Goal: Information Seeking & Learning: Learn about a topic

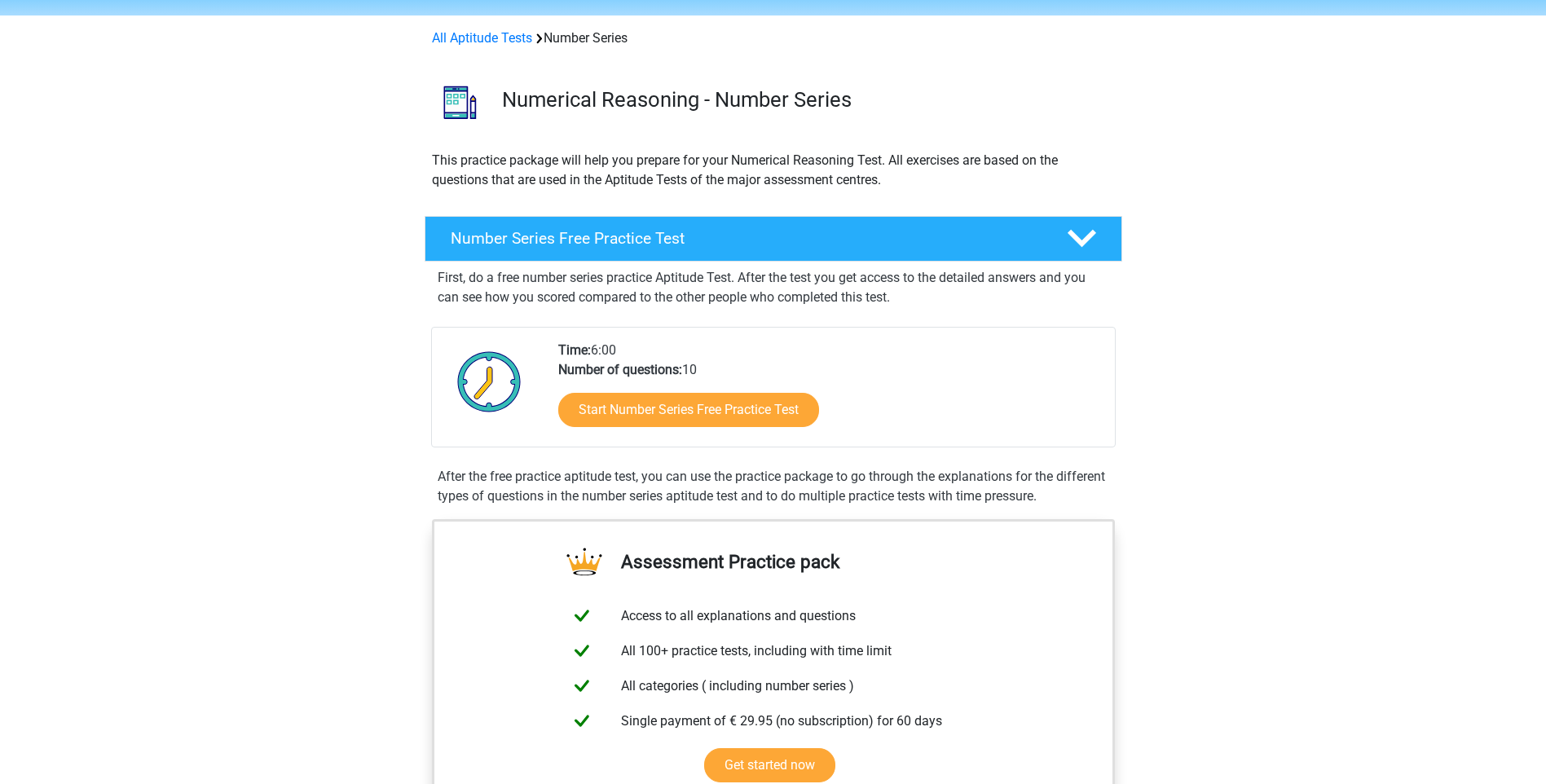
scroll to position [81, 0]
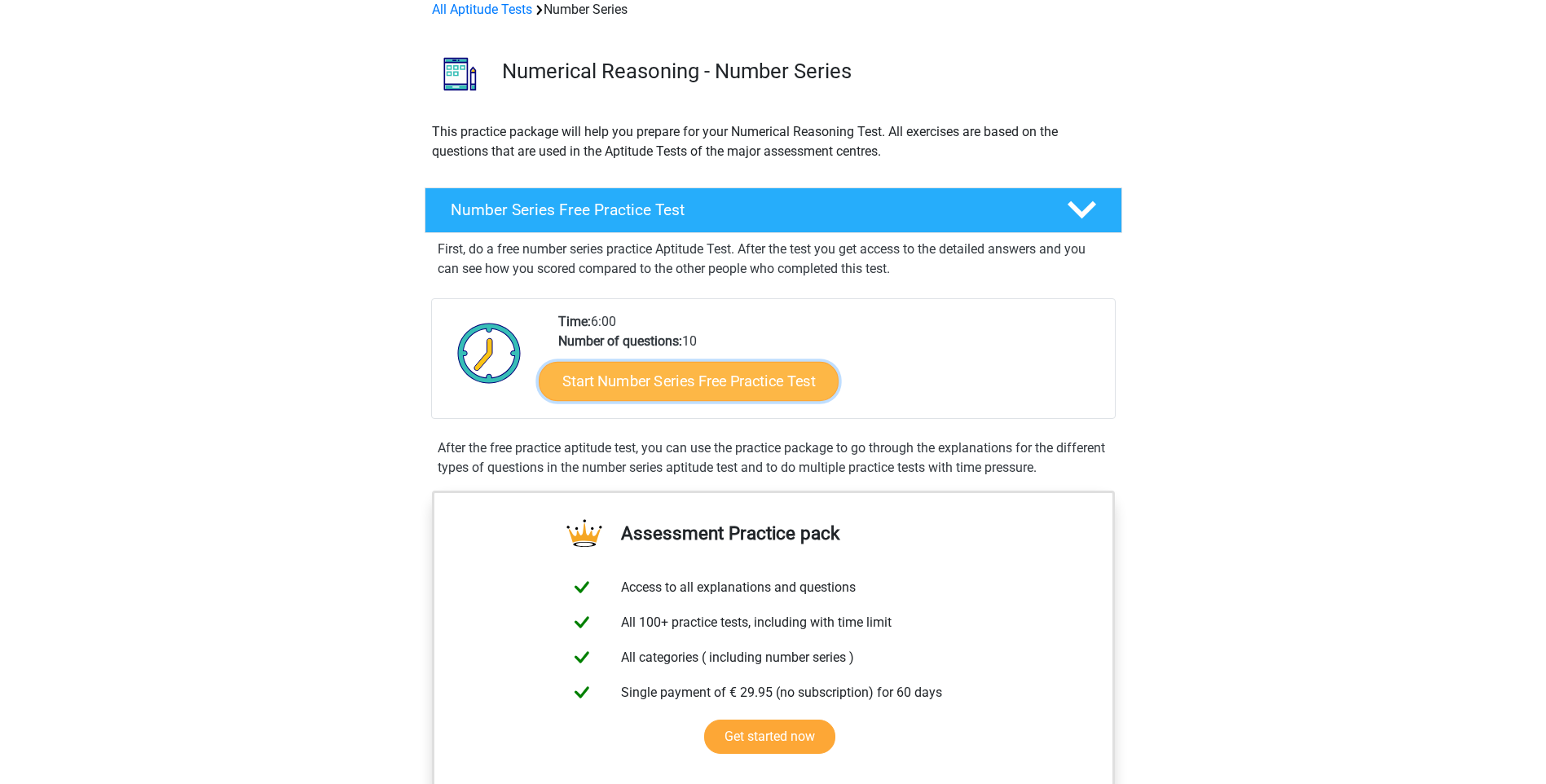
click at [821, 388] on link "Start Number Series Free Practice Test" at bounding box center [688, 380] width 300 height 39
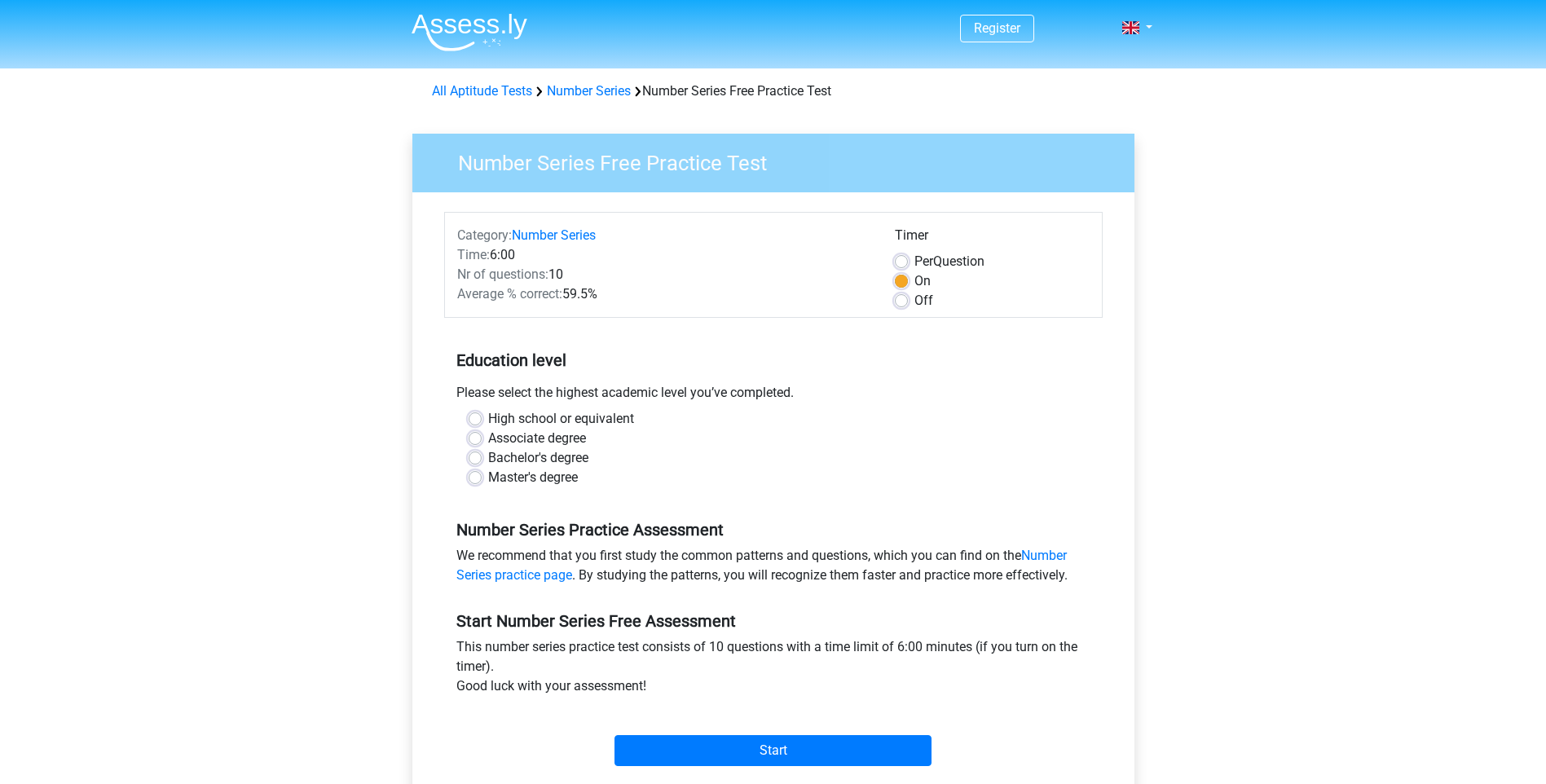
click at [558, 472] on label "Master's degree" at bounding box center [533, 477] width 90 height 20
click at [482, 472] on input "Master's degree" at bounding box center [475, 475] width 13 height 16
radio input "true"
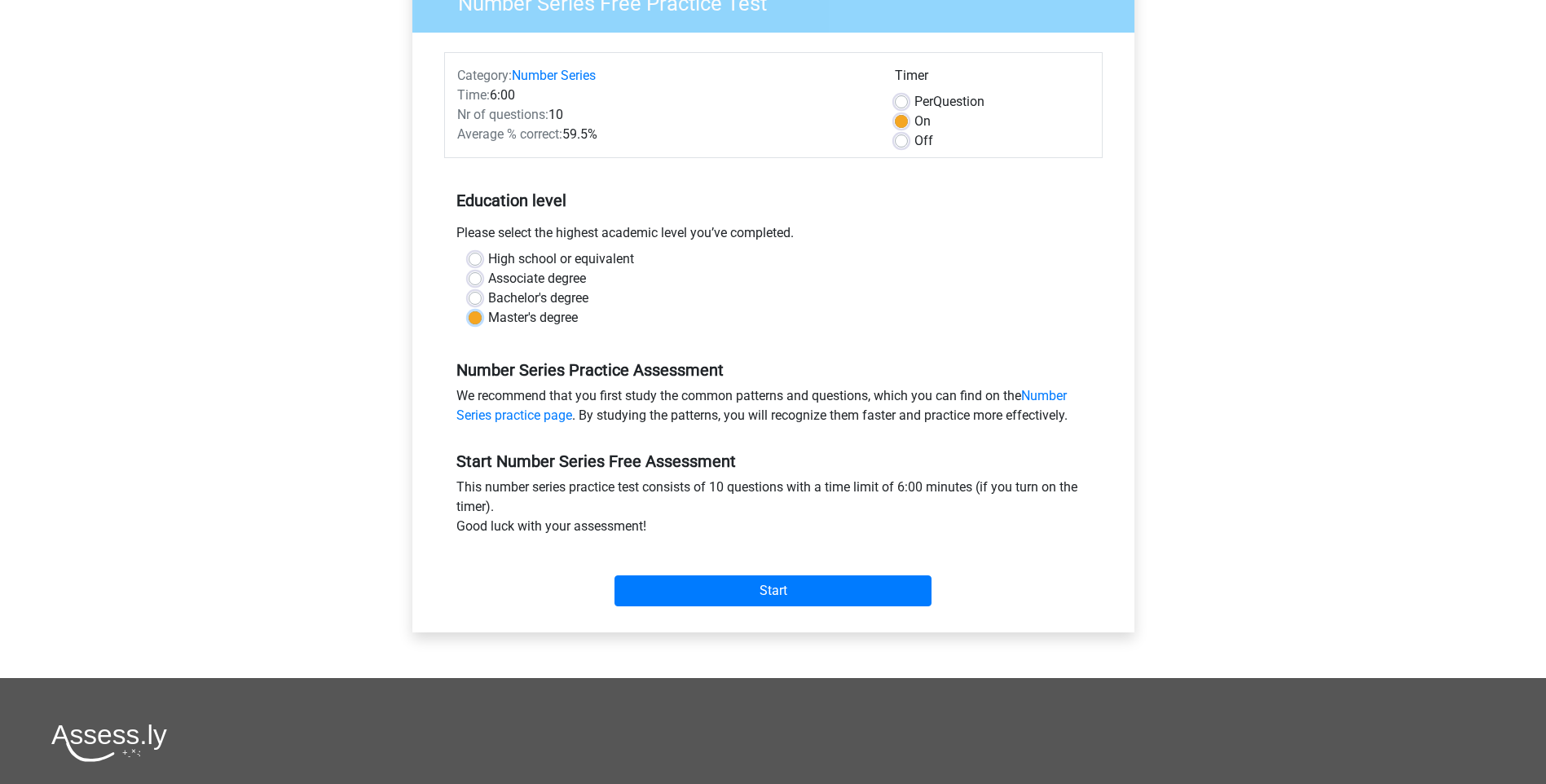
scroll to position [163, 0]
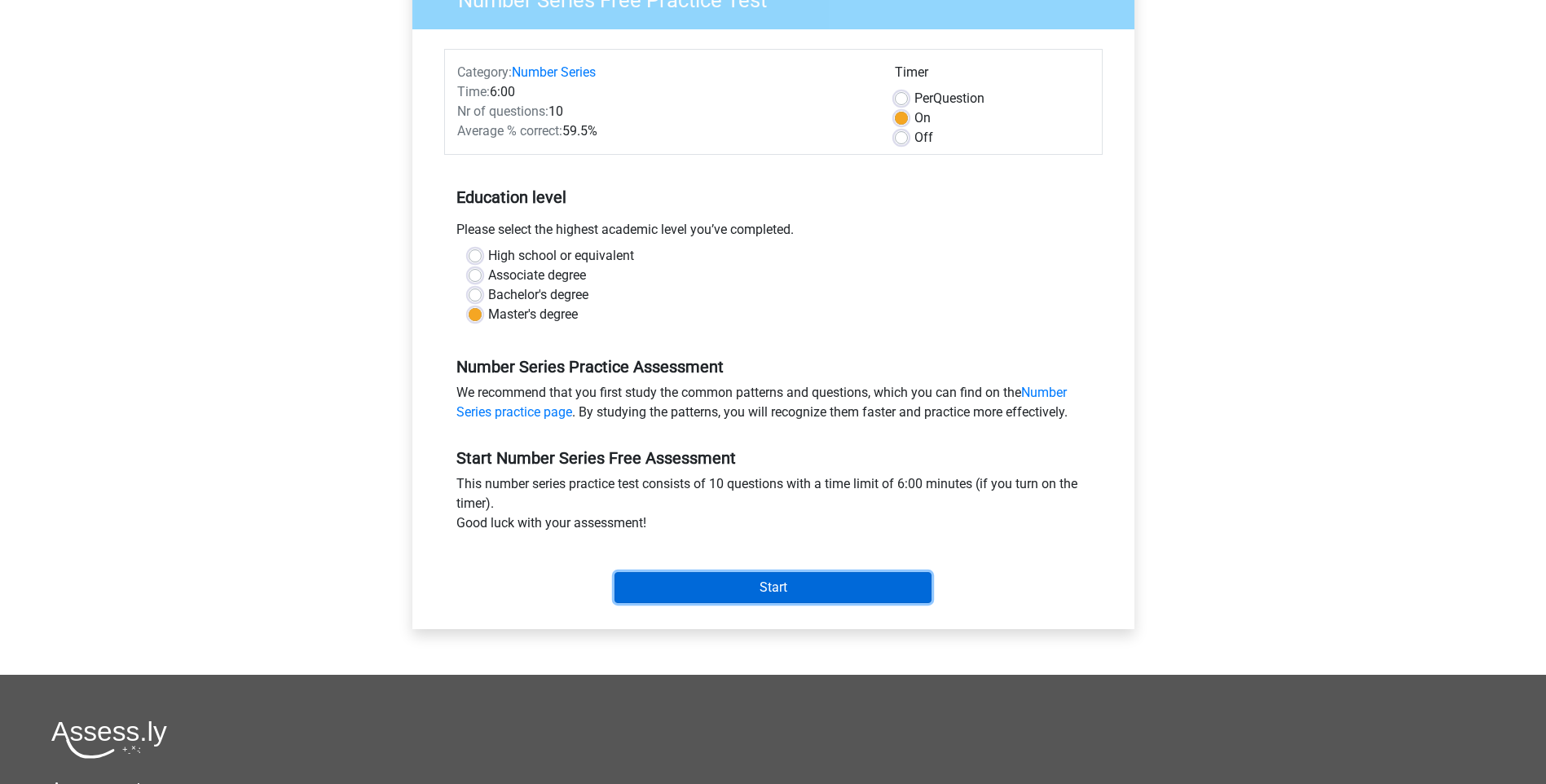
click at [715, 591] on input "Start" at bounding box center [773, 587] width 317 height 31
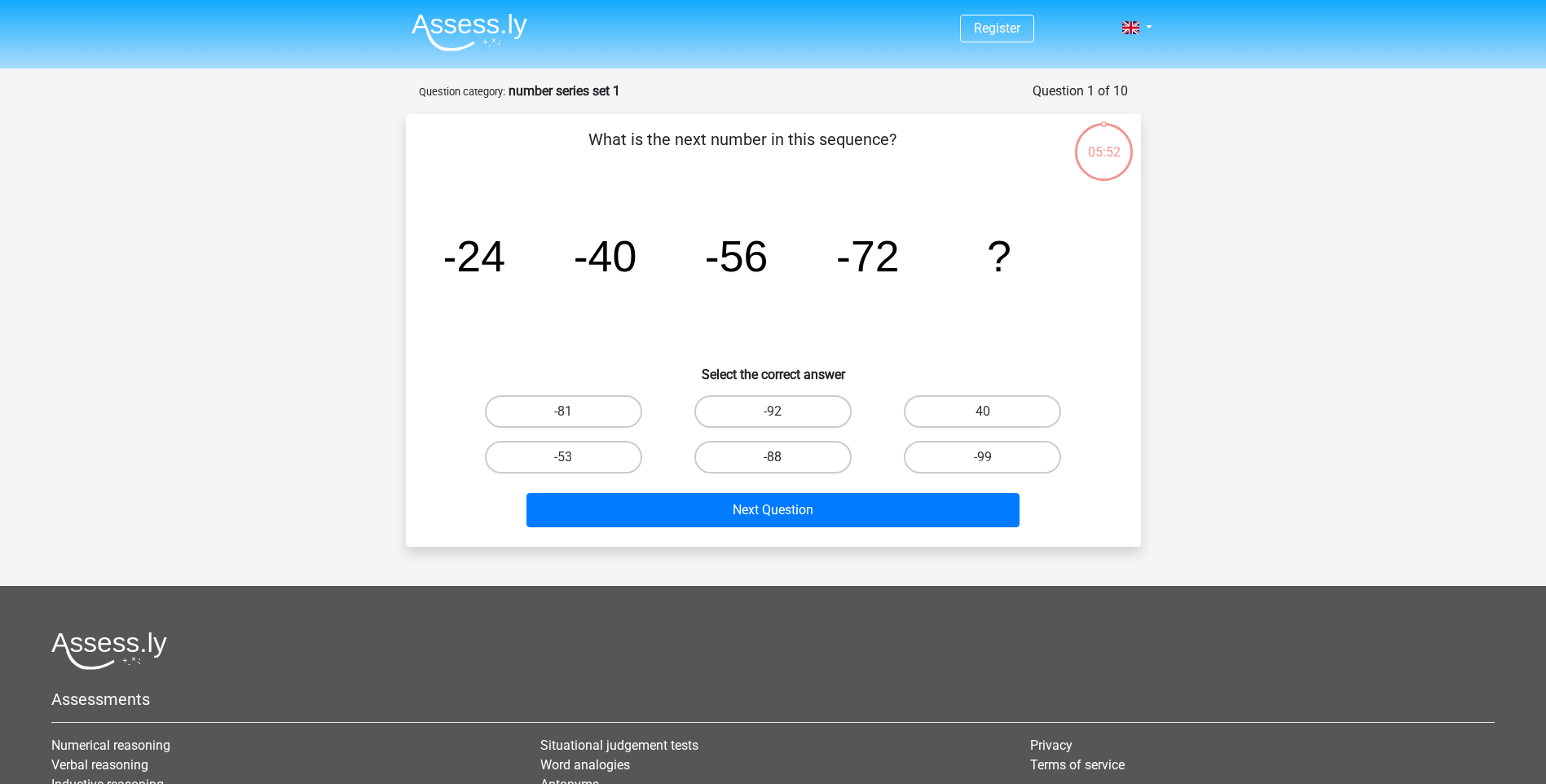
click at [822, 459] on label "-88" at bounding box center [773, 457] width 157 height 32
click at [783, 459] on input "-88" at bounding box center [778, 462] width 10 height 10
radio input "true"
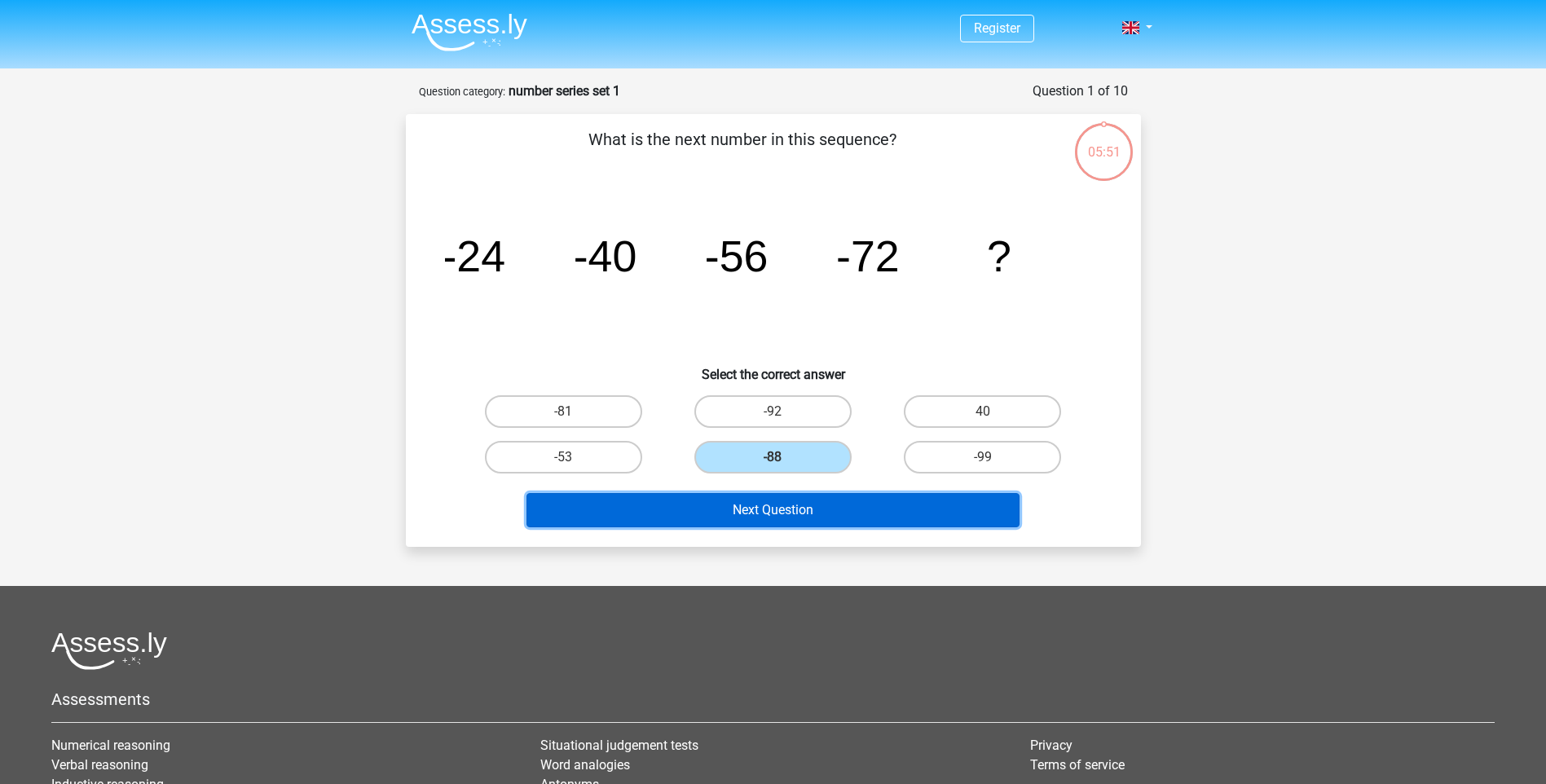
click at [830, 507] on button "Next Question" at bounding box center [773, 510] width 493 height 34
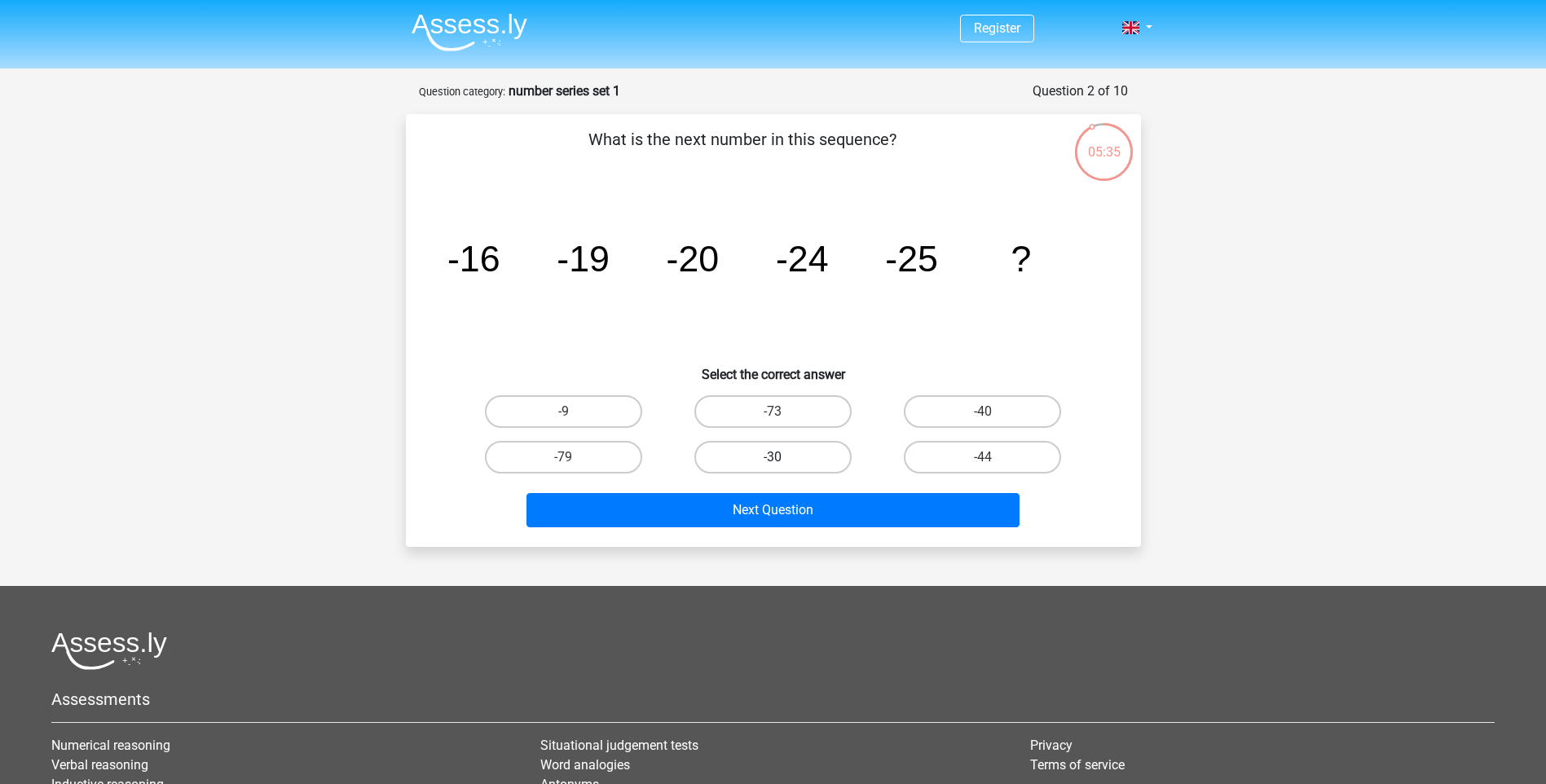
click at [785, 462] on label "-30" at bounding box center [773, 457] width 157 height 32
click at [783, 462] on input "-30" at bounding box center [778, 462] width 10 height 10
radio input "true"
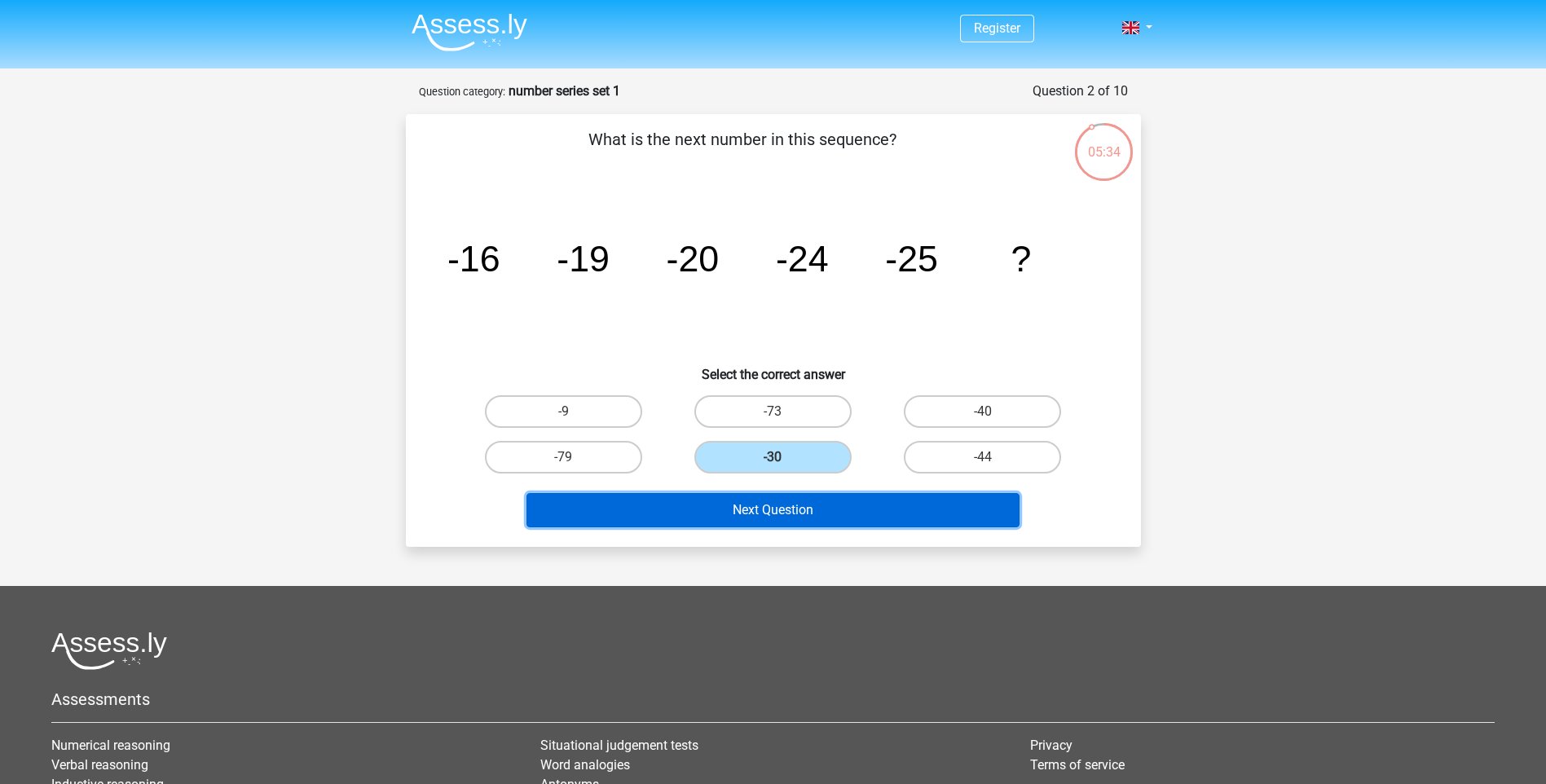
click at [796, 499] on button "Next Question" at bounding box center [773, 510] width 493 height 34
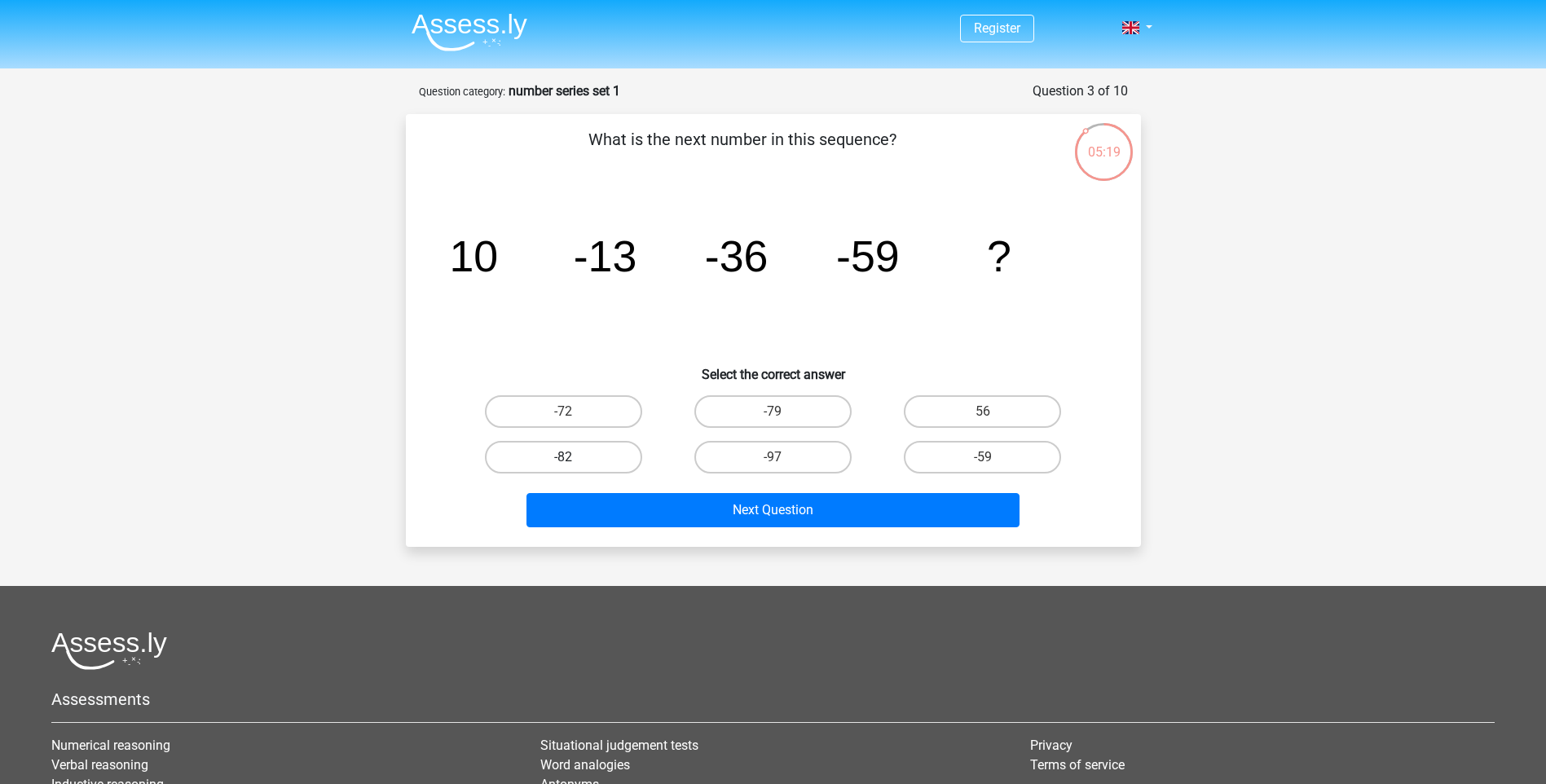
click at [615, 450] on label "-82" at bounding box center [564, 457] width 157 height 32
click at [573, 457] on input "-82" at bounding box center [568, 462] width 10 height 10
radio input "true"
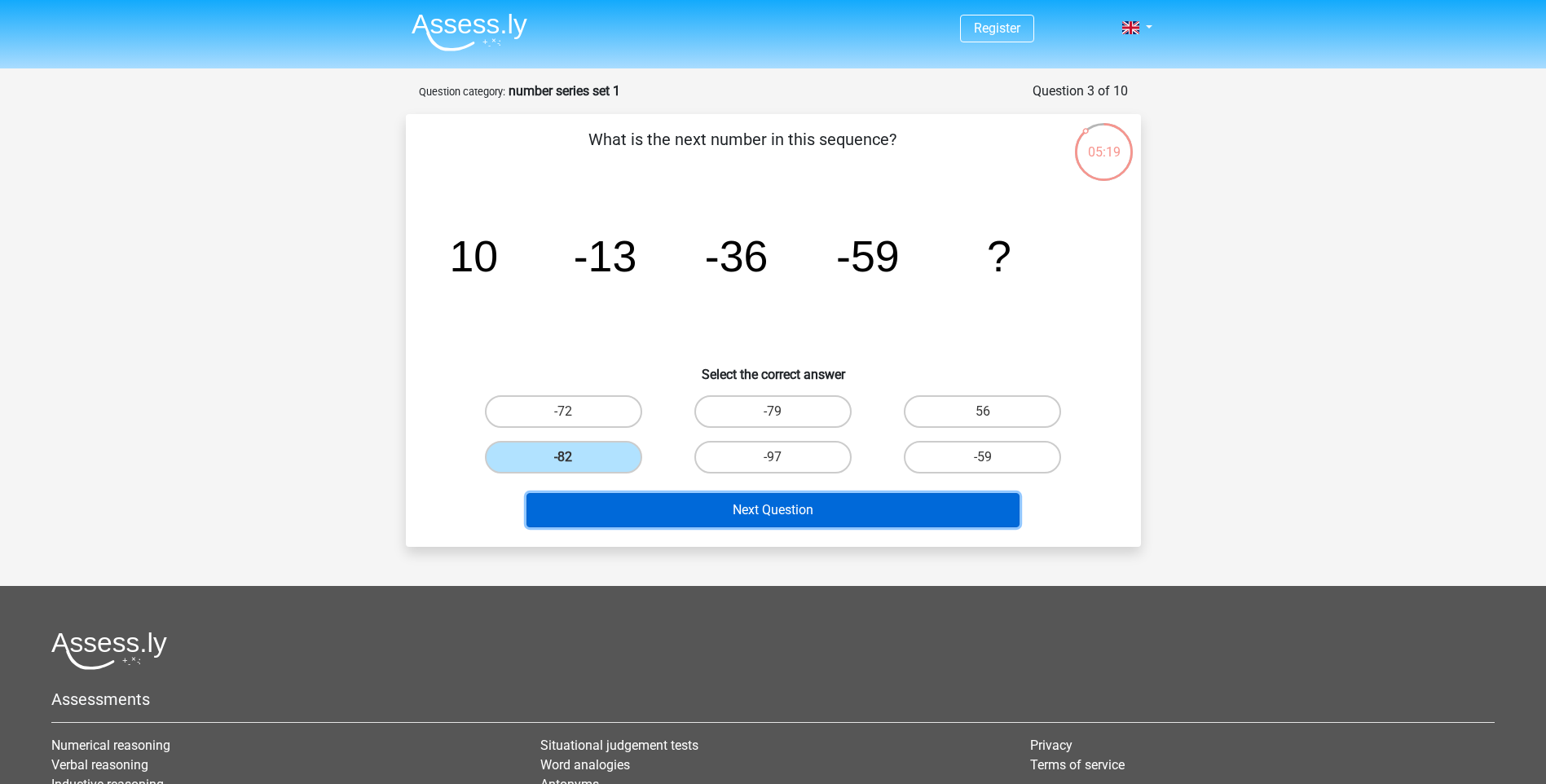
click at [674, 507] on button "Next Question" at bounding box center [773, 510] width 493 height 34
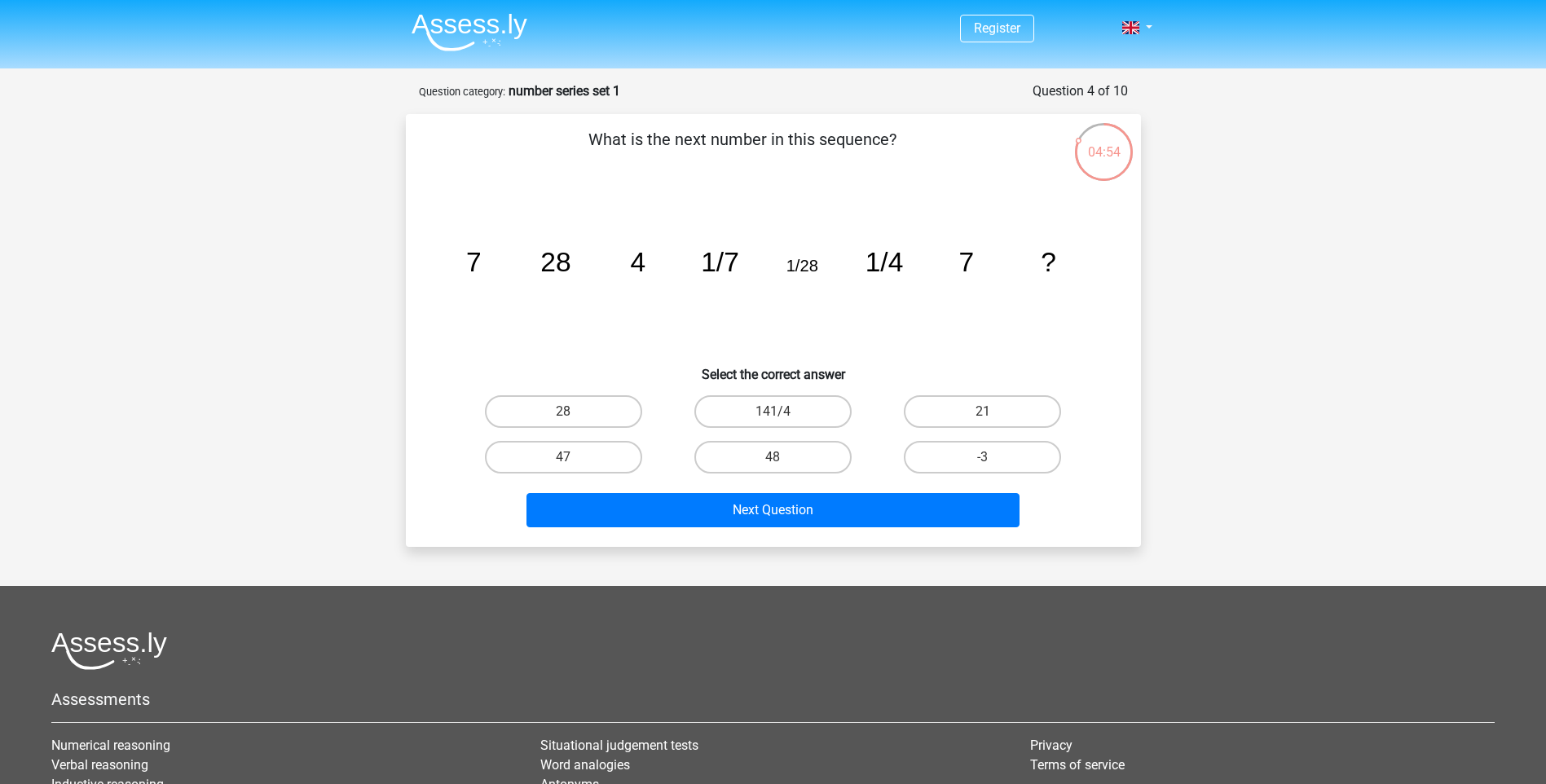
click at [607, 393] on div "28" at bounding box center [563, 411] width 209 height 45
click at [616, 410] on label "28" at bounding box center [564, 411] width 157 height 32
click at [573, 411] on input "28" at bounding box center [568, 416] width 10 height 10
radio input "true"
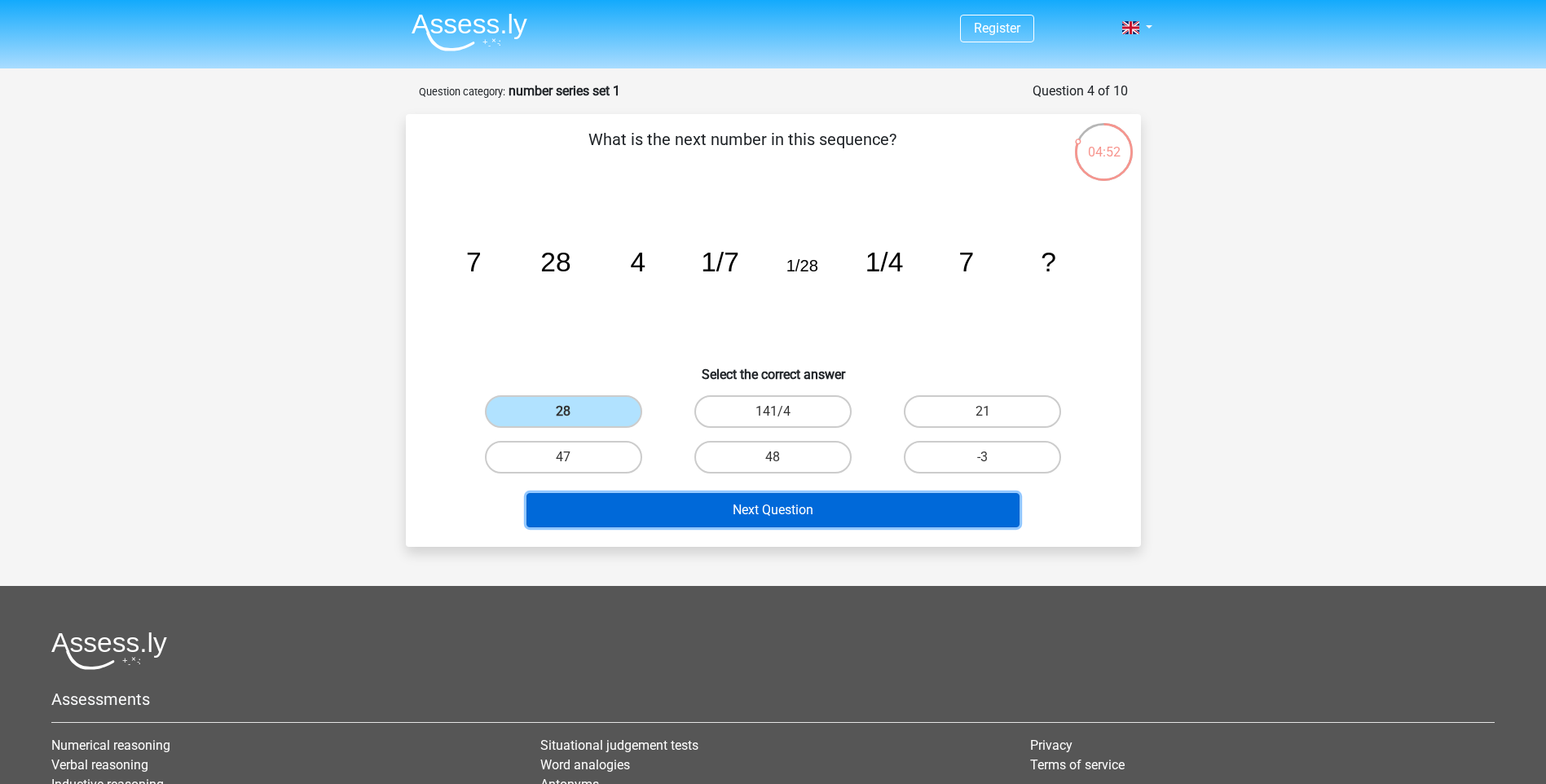
click at [778, 519] on button "Next Question" at bounding box center [773, 510] width 493 height 34
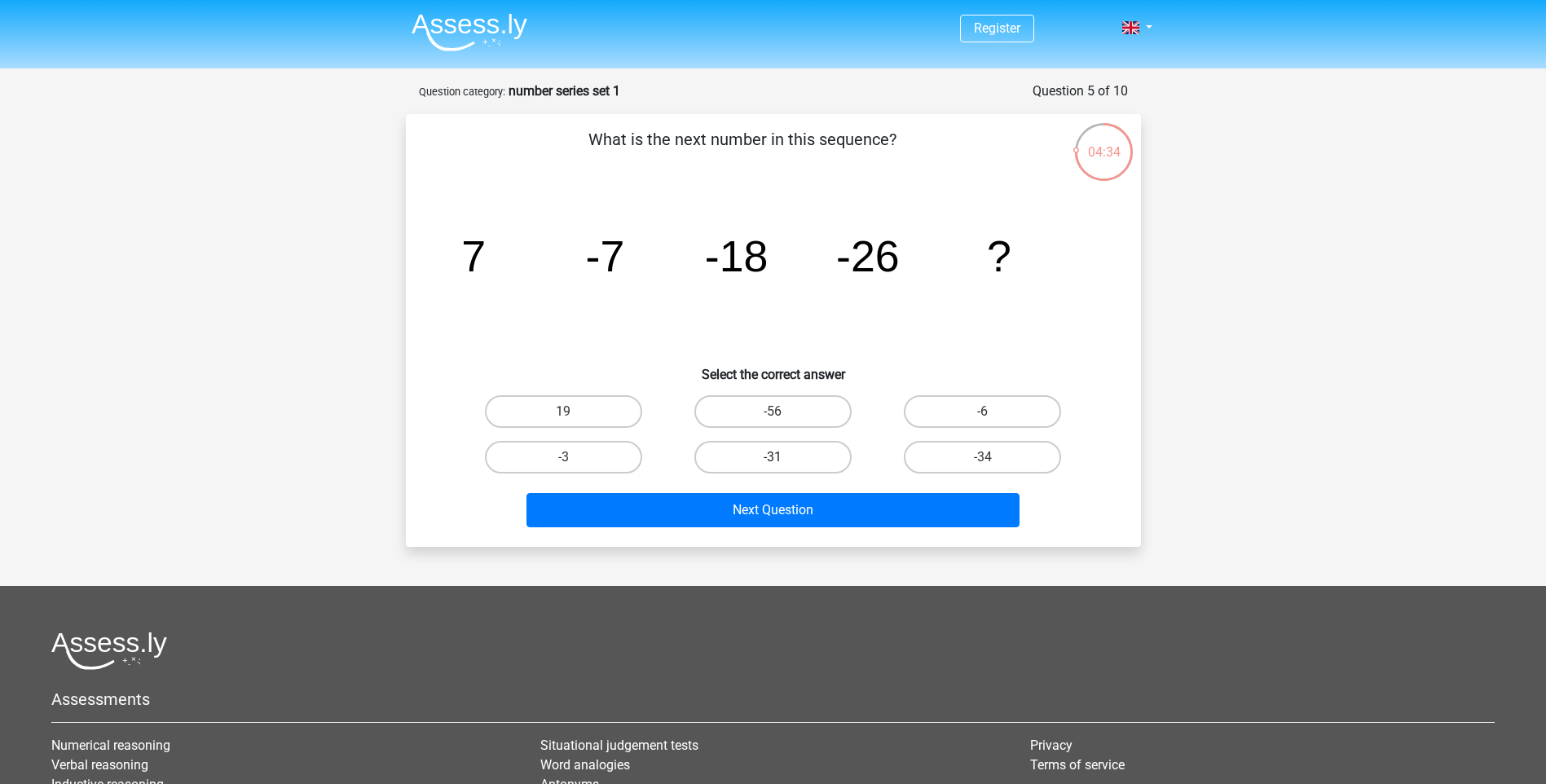
click at [767, 462] on label "-31" at bounding box center [773, 457] width 157 height 32
click at [773, 462] on input "-31" at bounding box center [778, 462] width 10 height 10
radio input "true"
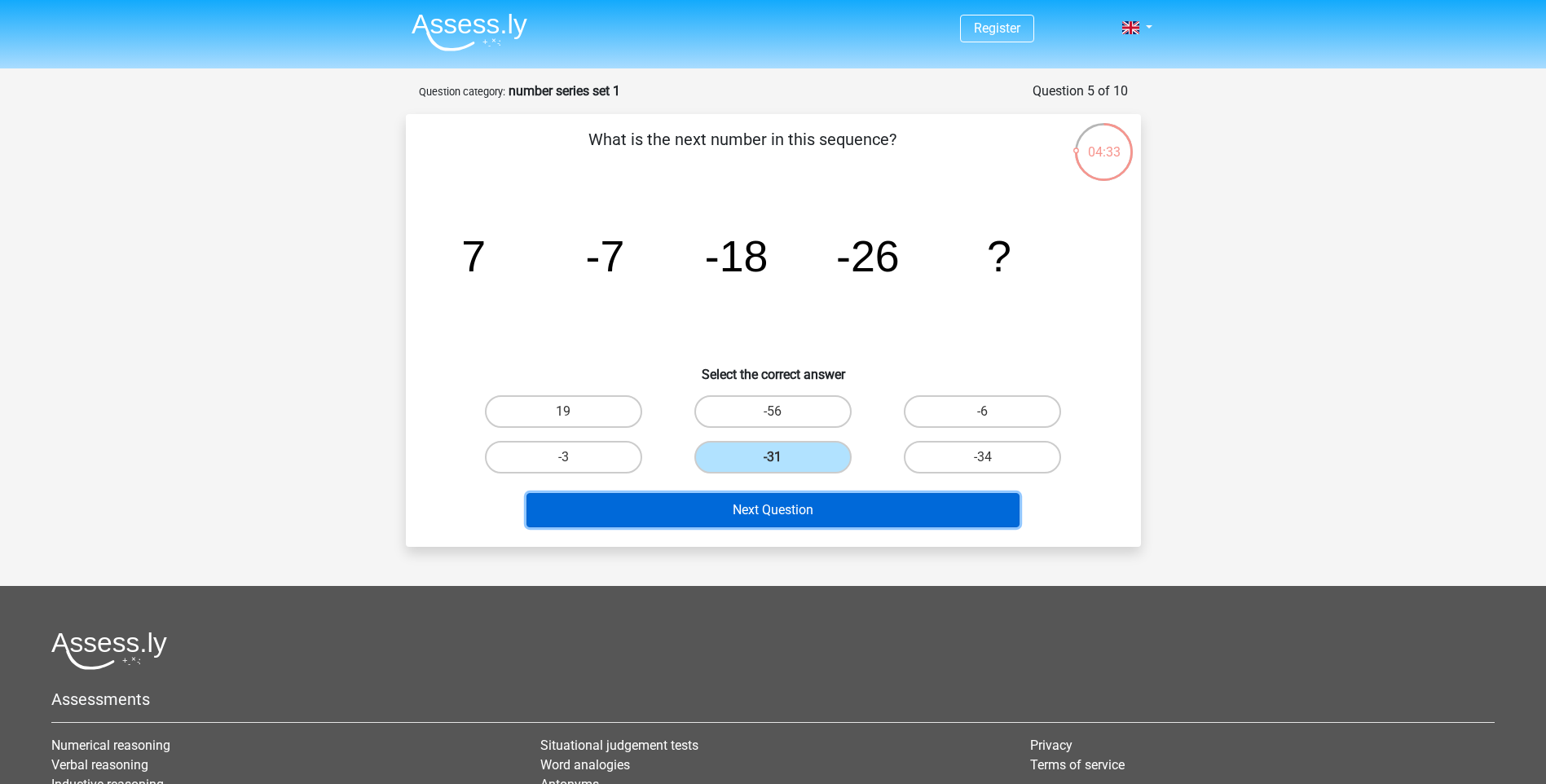
click at [786, 504] on button "Next Question" at bounding box center [773, 510] width 493 height 34
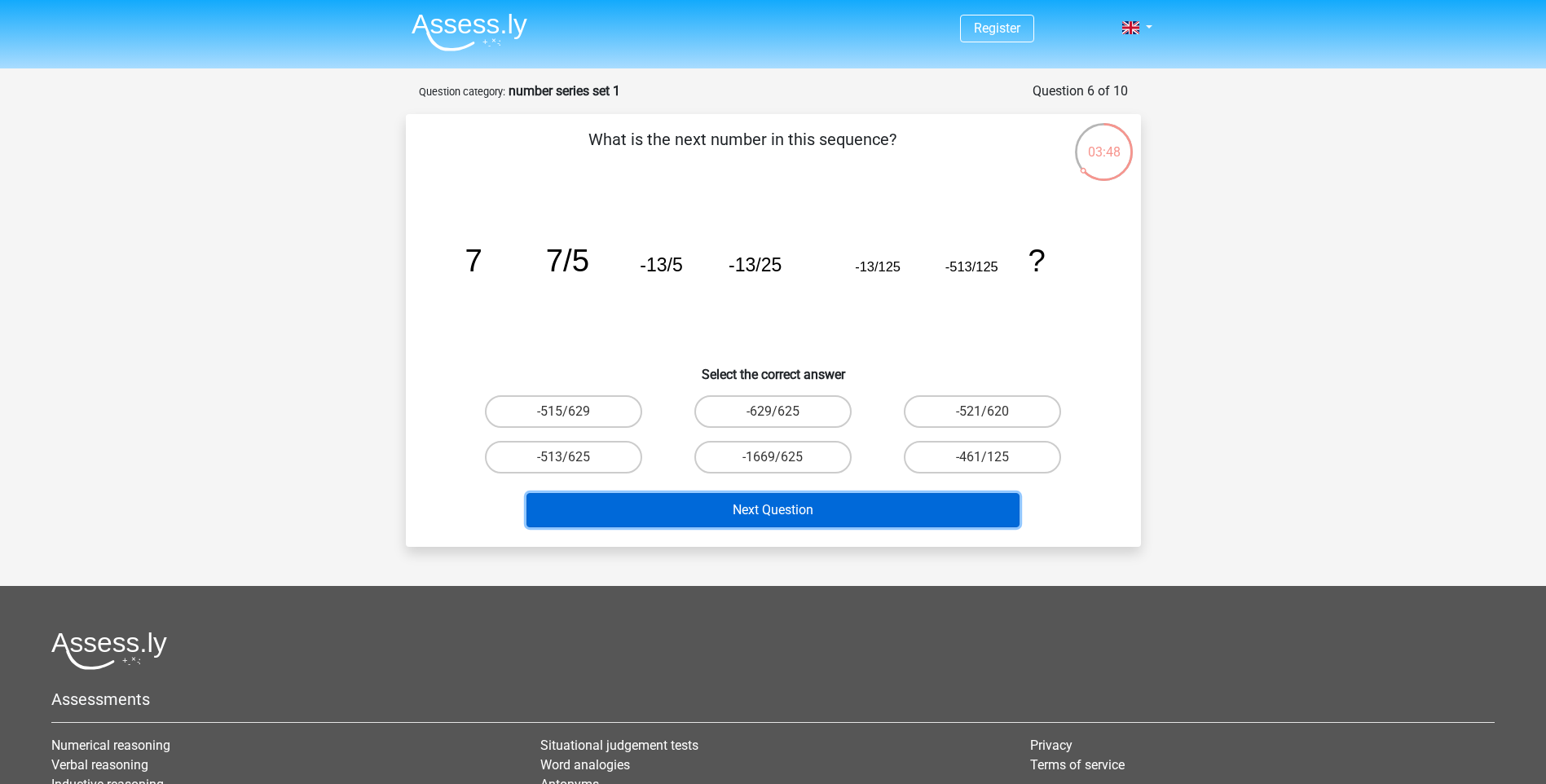
click at [798, 502] on button "Next Question" at bounding box center [773, 510] width 493 height 34
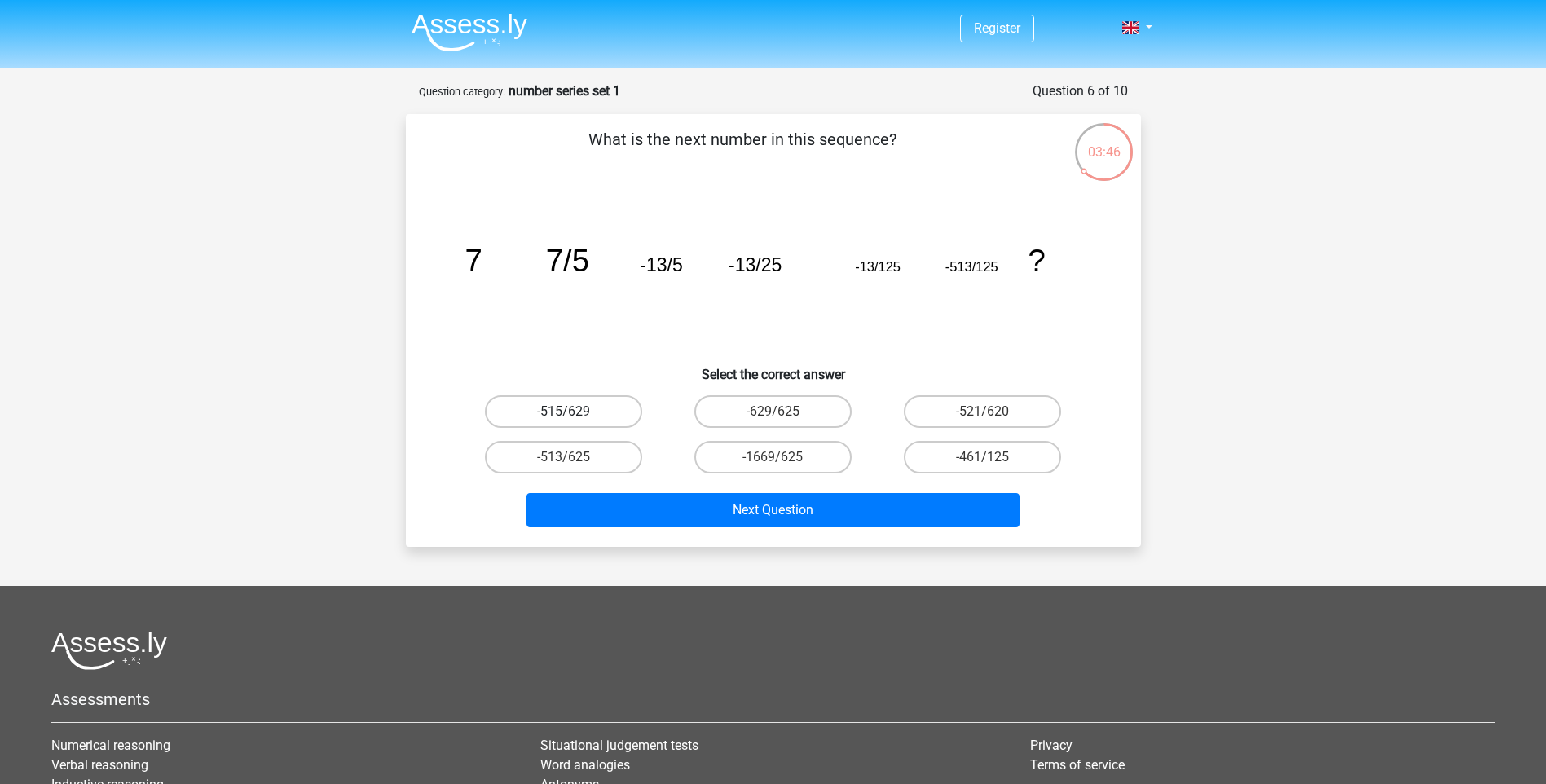
click at [604, 407] on label "-515/629" at bounding box center [564, 411] width 157 height 32
click at [573, 411] on input "-515/629" at bounding box center [568, 416] width 10 height 10
radio input "true"
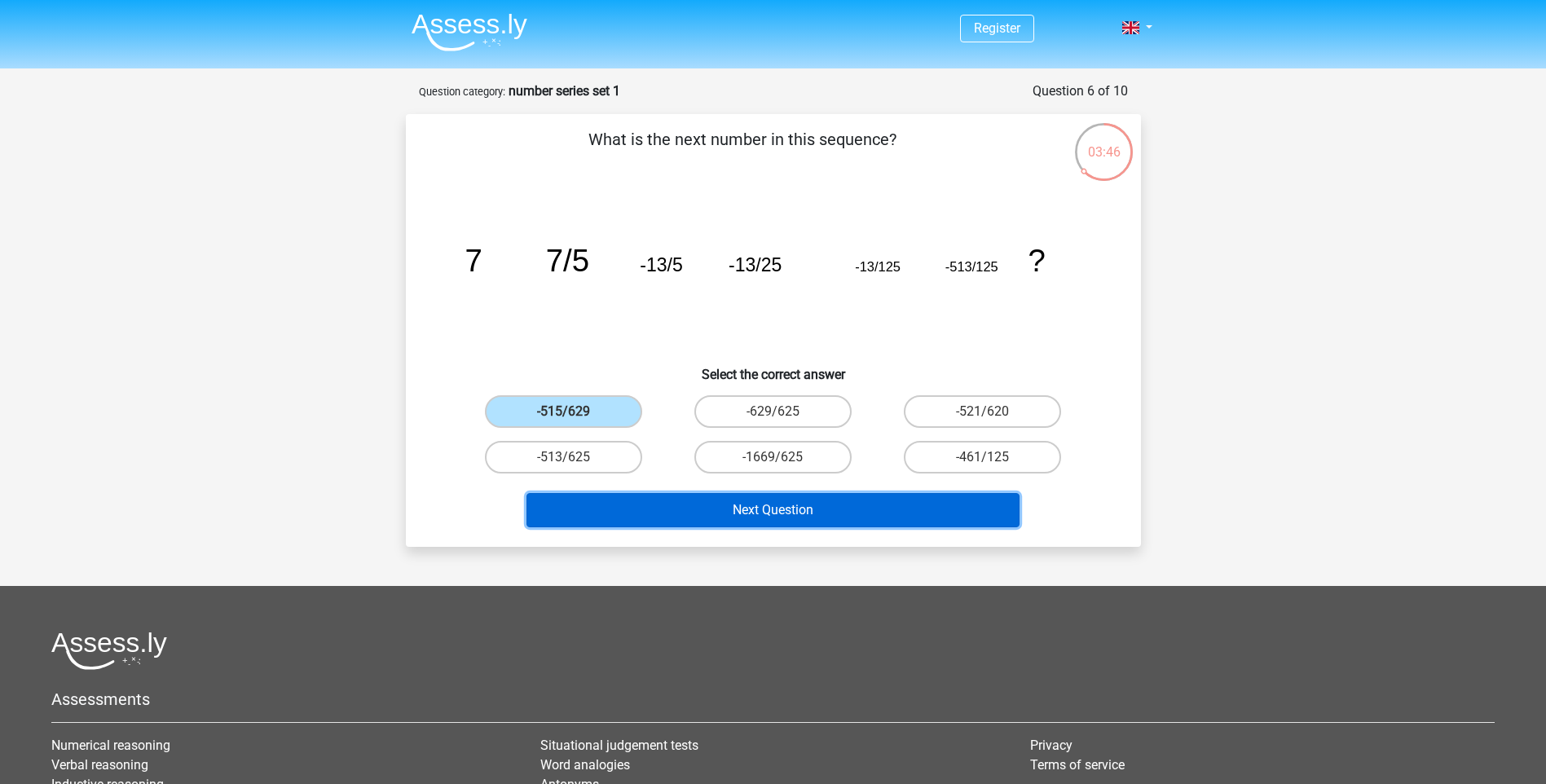
click at [662, 502] on button "Next Question" at bounding box center [773, 510] width 493 height 34
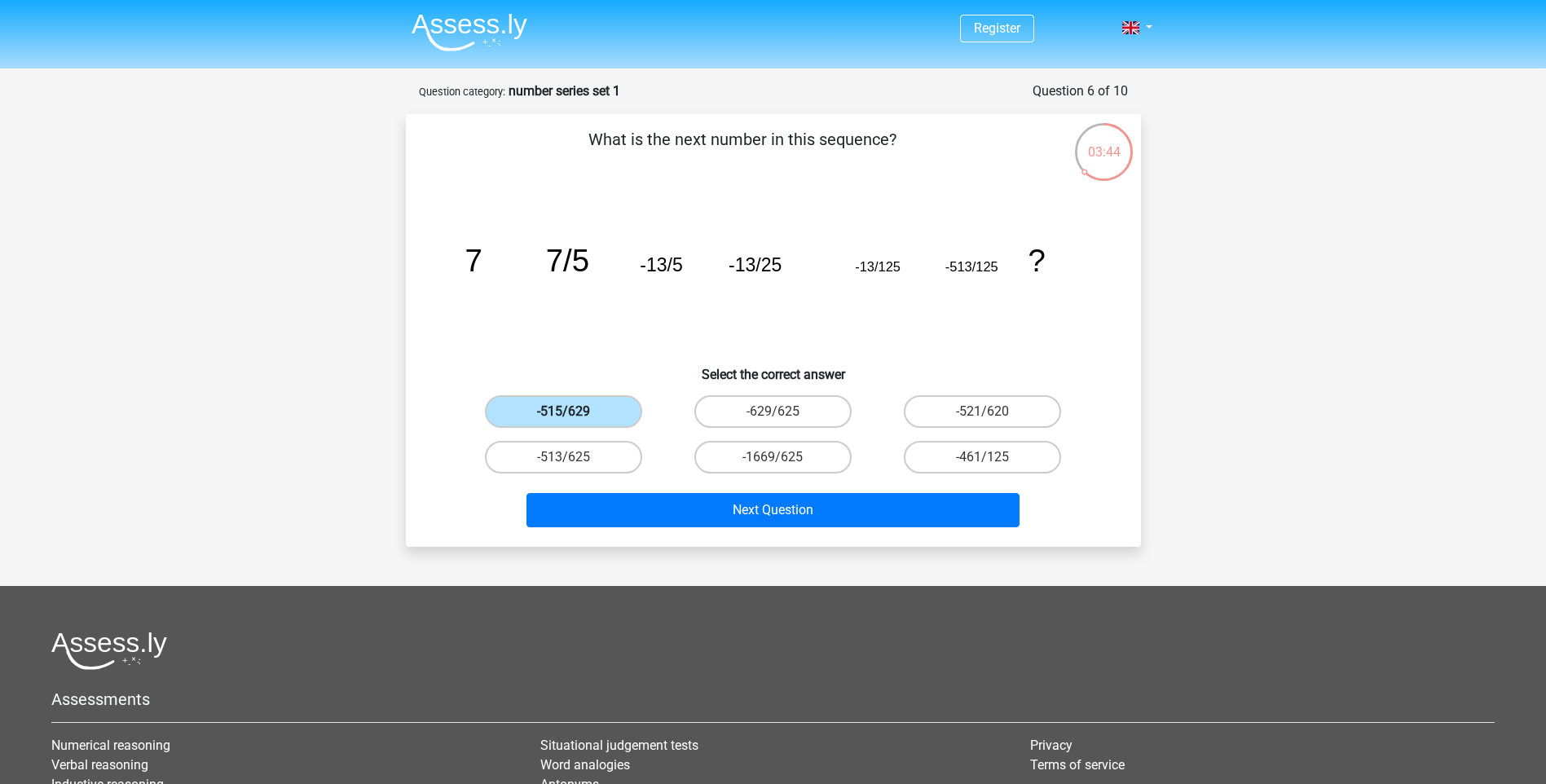
click at [608, 414] on label "-515/629" at bounding box center [564, 411] width 157 height 32
click at [573, 414] on input "-515/629" at bounding box center [568, 416] width 10 height 10
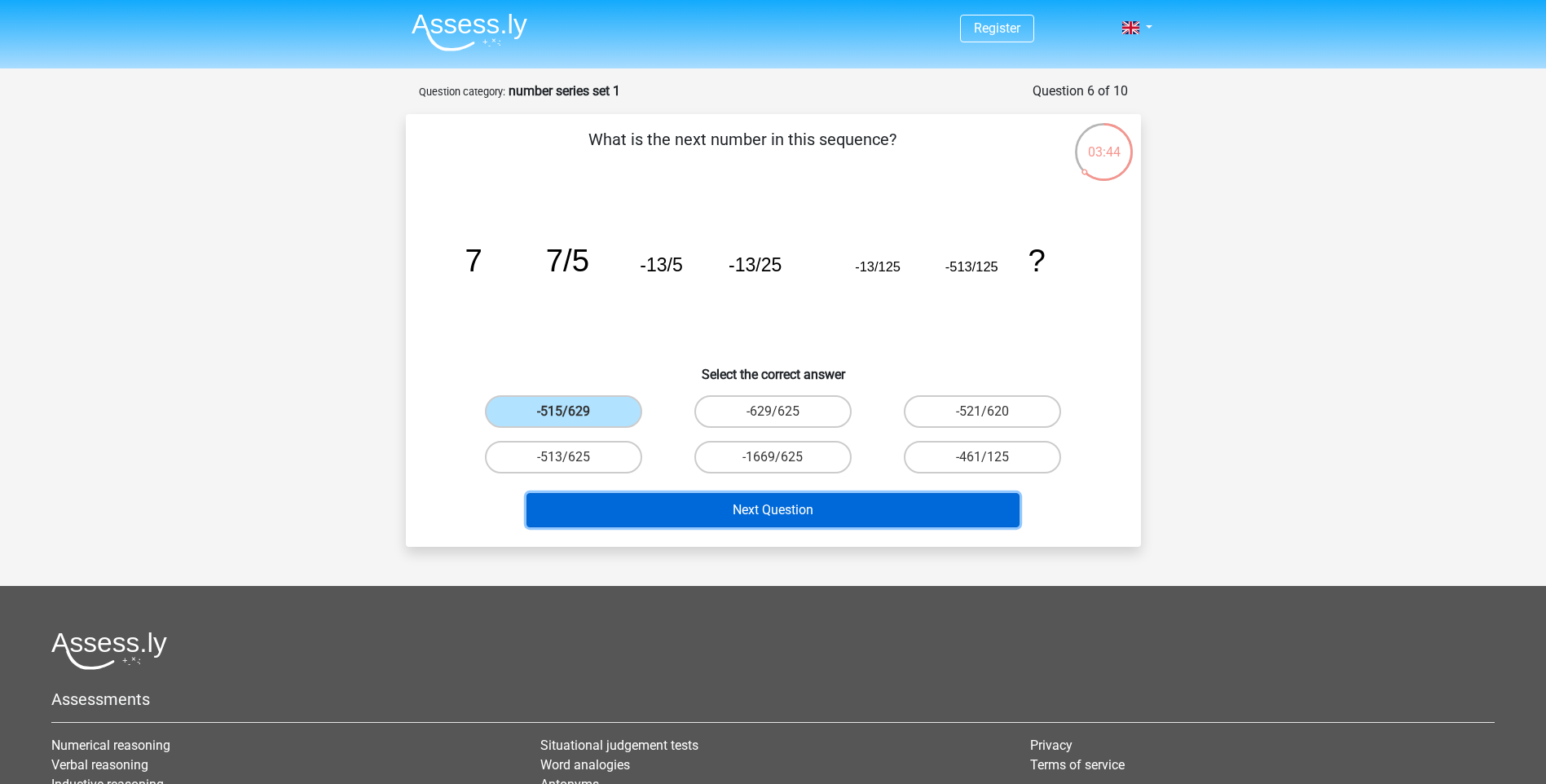
click at [659, 497] on button "Next Question" at bounding box center [773, 510] width 493 height 34
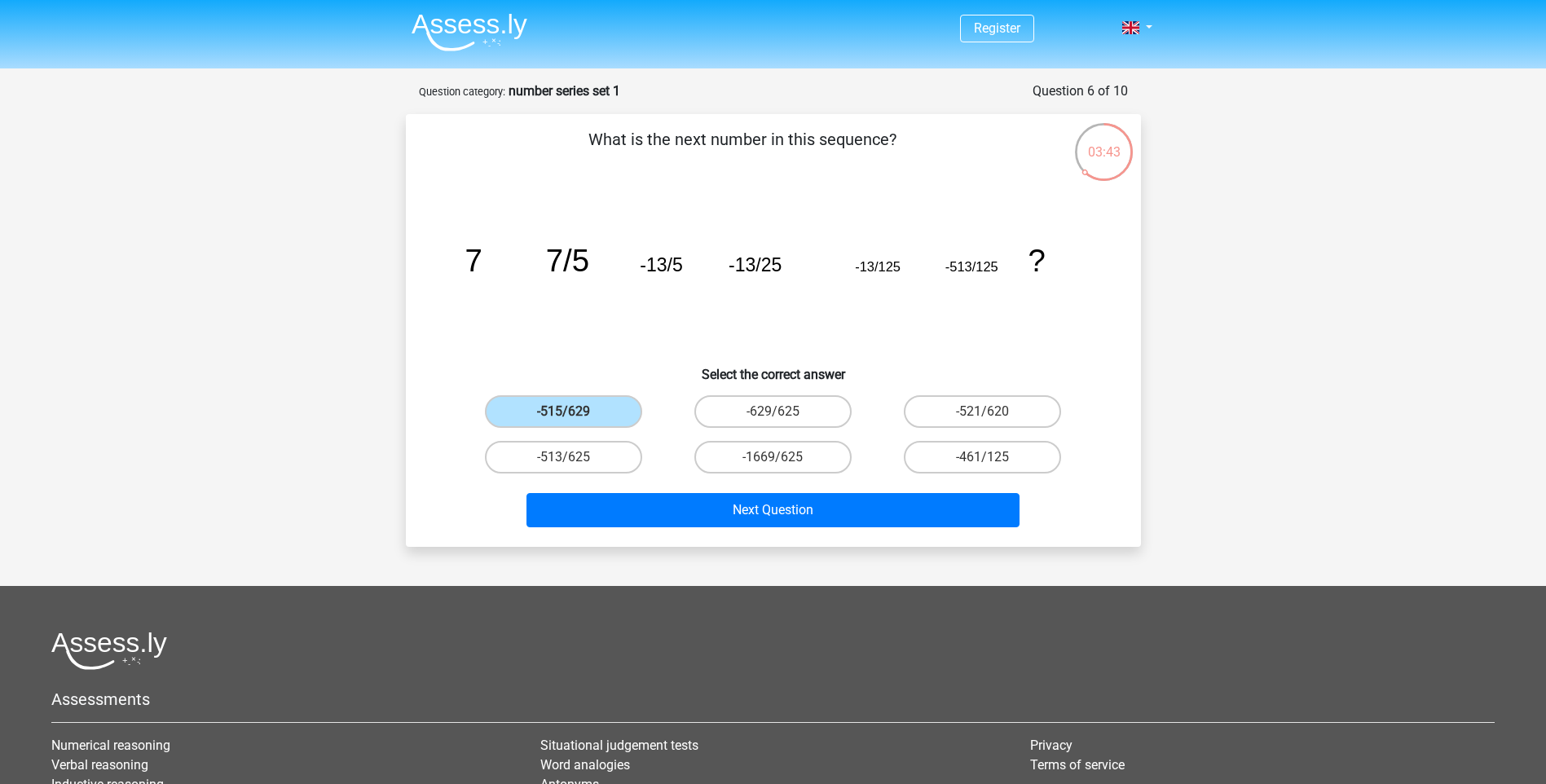
click at [756, 429] on div "-629/625" at bounding box center [772, 411] width 209 height 45
click at [788, 410] on label "-629/625" at bounding box center [773, 411] width 157 height 32
click at [783, 411] on input "-629/625" at bounding box center [778, 416] width 10 height 10
radio input "true"
click at [571, 407] on label "-515/629" at bounding box center [564, 411] width 157 height 32
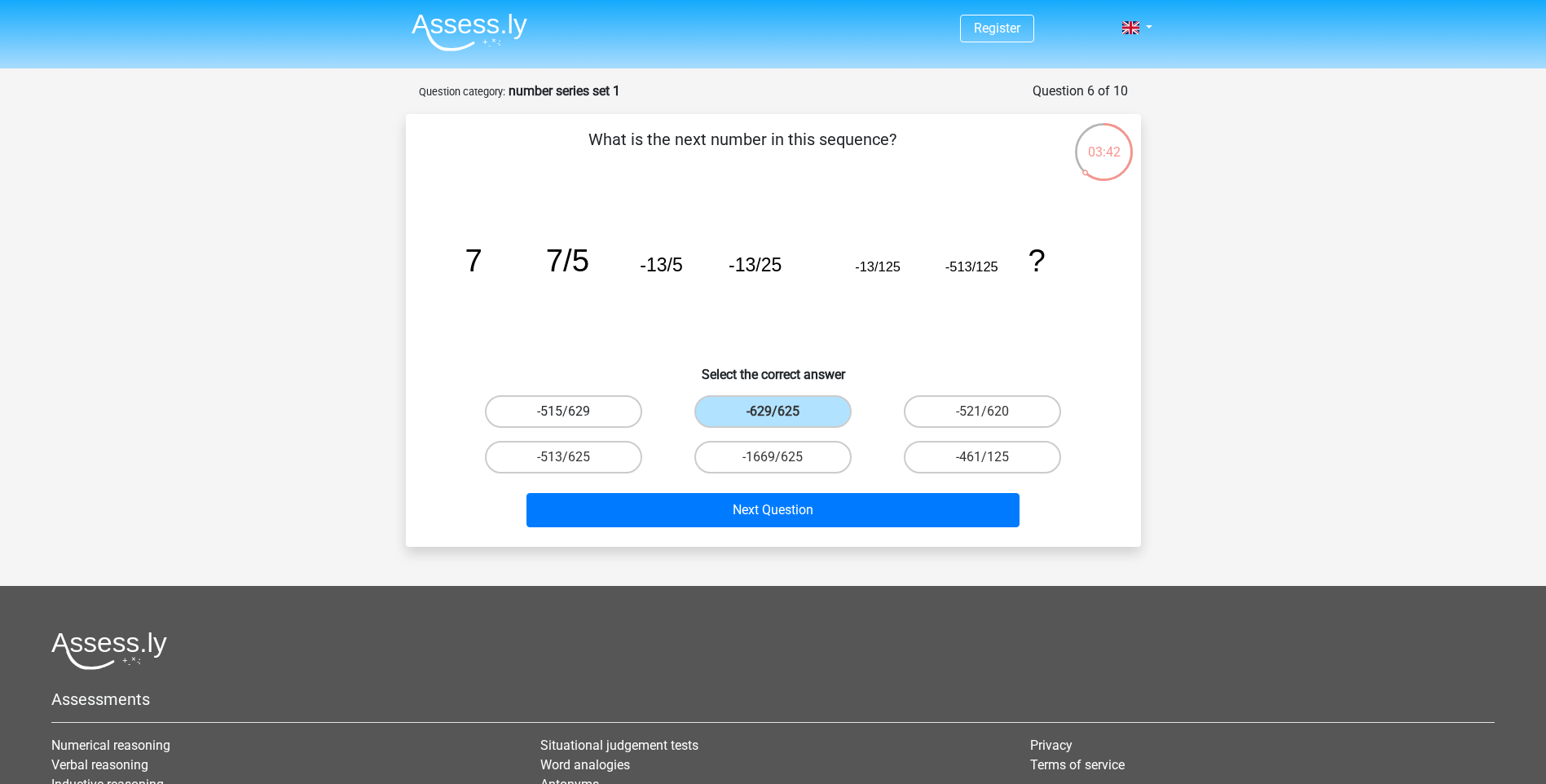
click at [571, 411] on input "-515/629" at bounding box center [568, 416] width 10 height 10
radio input "true"
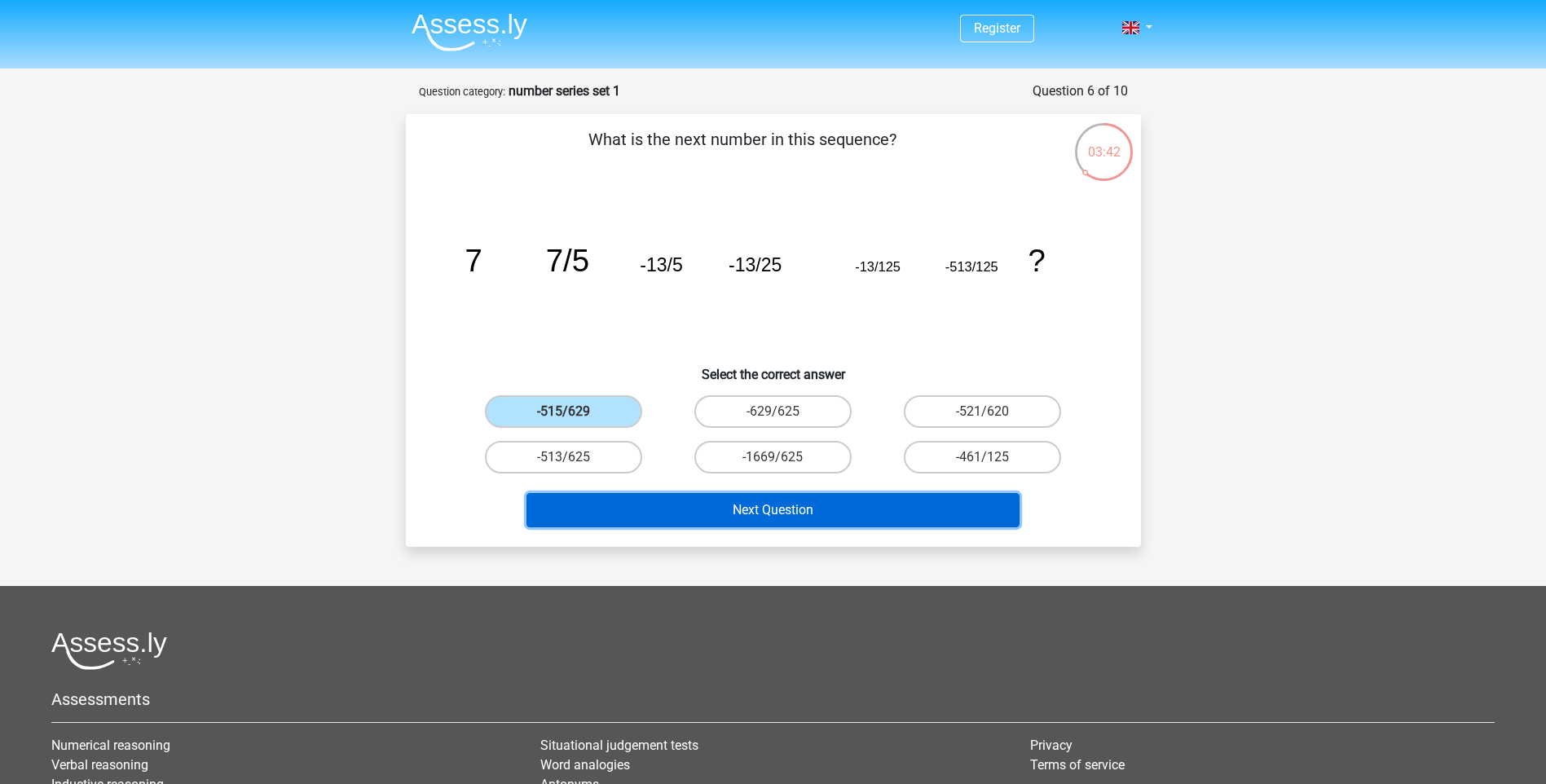
click at [677, 520] on button "Next Question" at bounding box center [773, 510] width 493 height 34
click at [876, 497] on button "Next Question" at bounding box center [773, 510] width 493 height 34
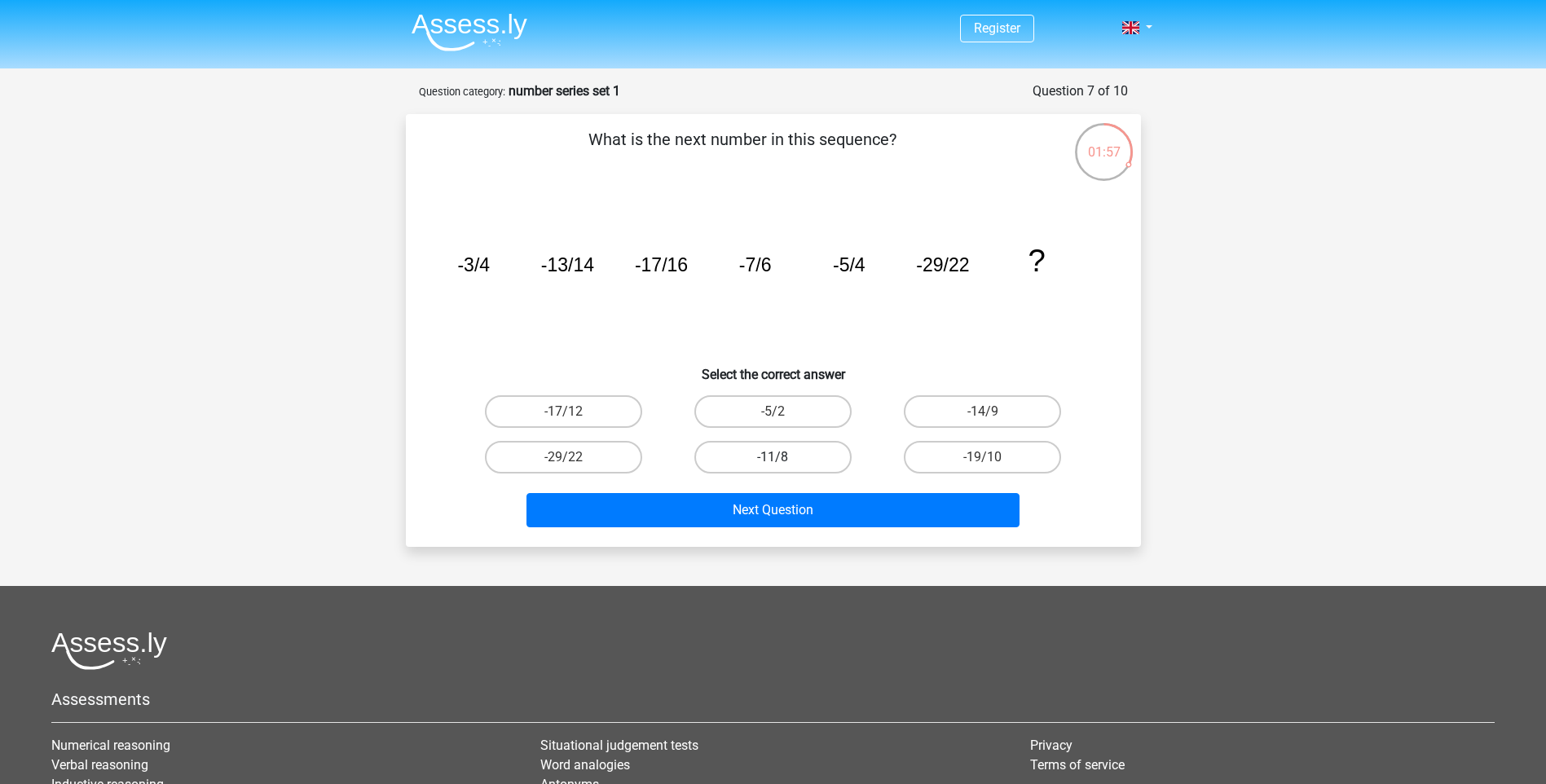
click at [804, 450] on label "-11/8" at bounding box center [773, 457] width 157 height 32
click at [783, 457] on input "-11/8" at bounding box center [778, 462] width 10 height 10
radio input "true"
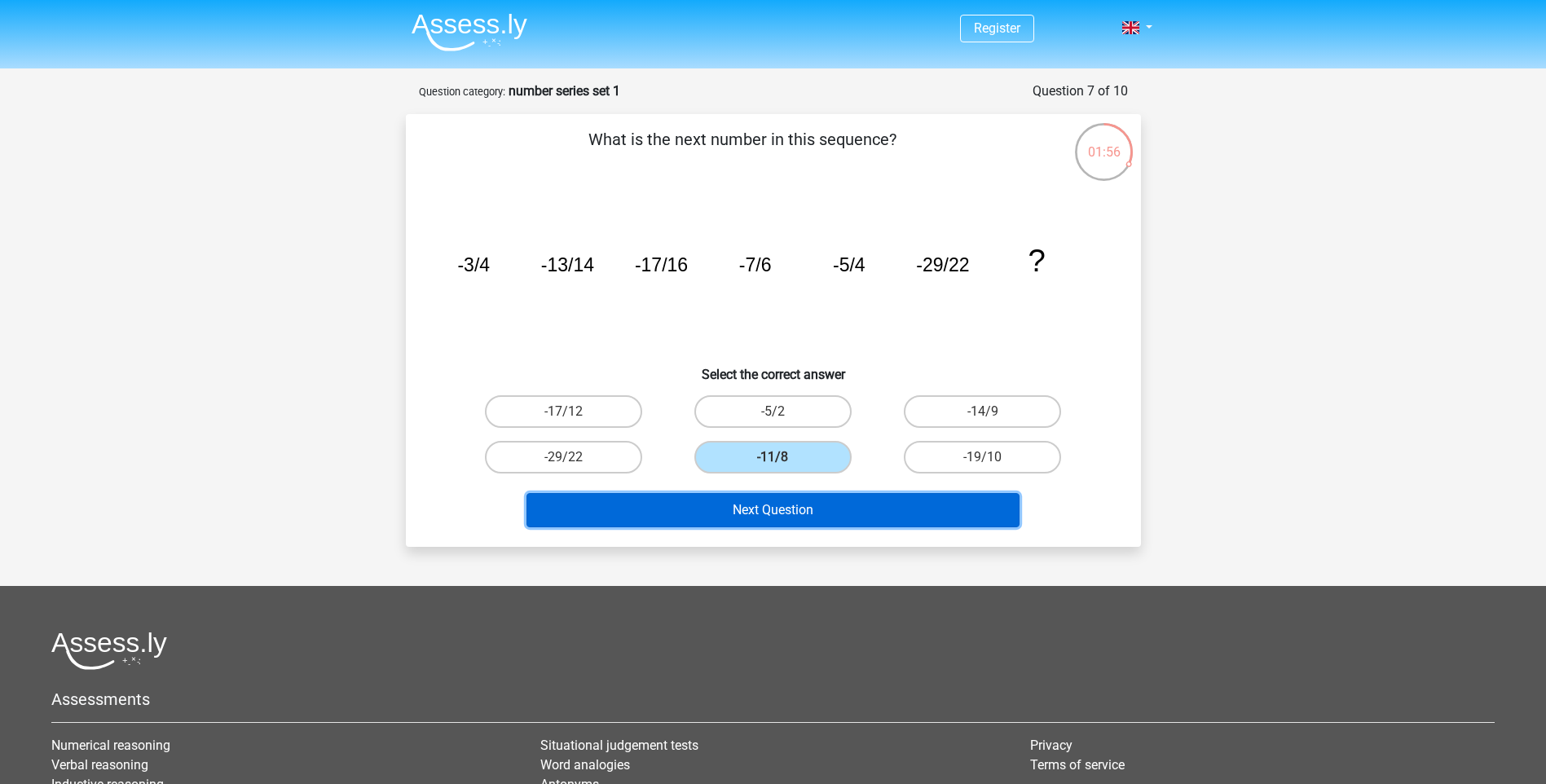
click at [817, 502] on button "Next Question" at bounding box center [773, 510] width 493 height 34
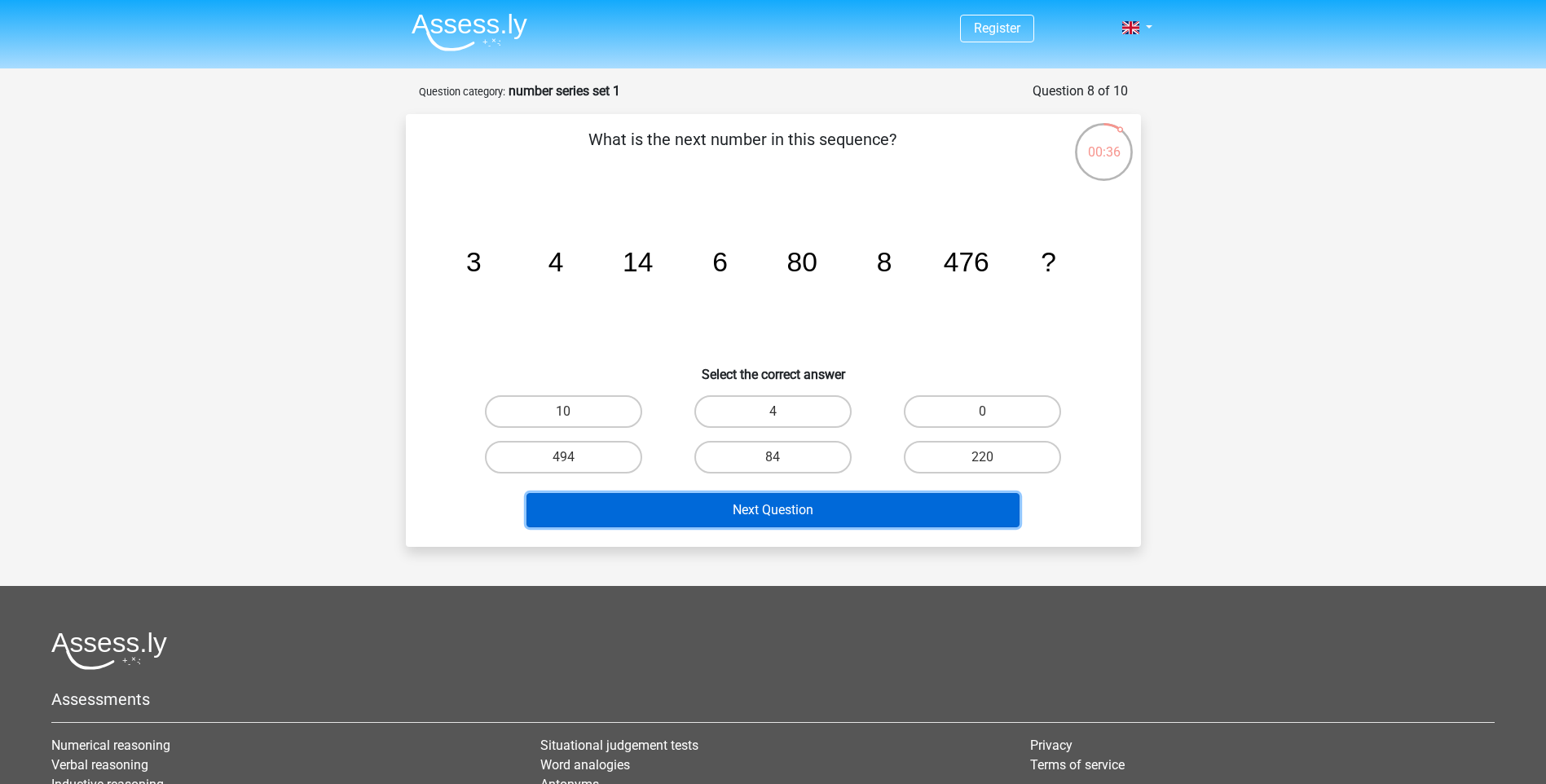
click at [818, 520] on button "Next Question" at bounding box center [773, 510] width 493 height 34
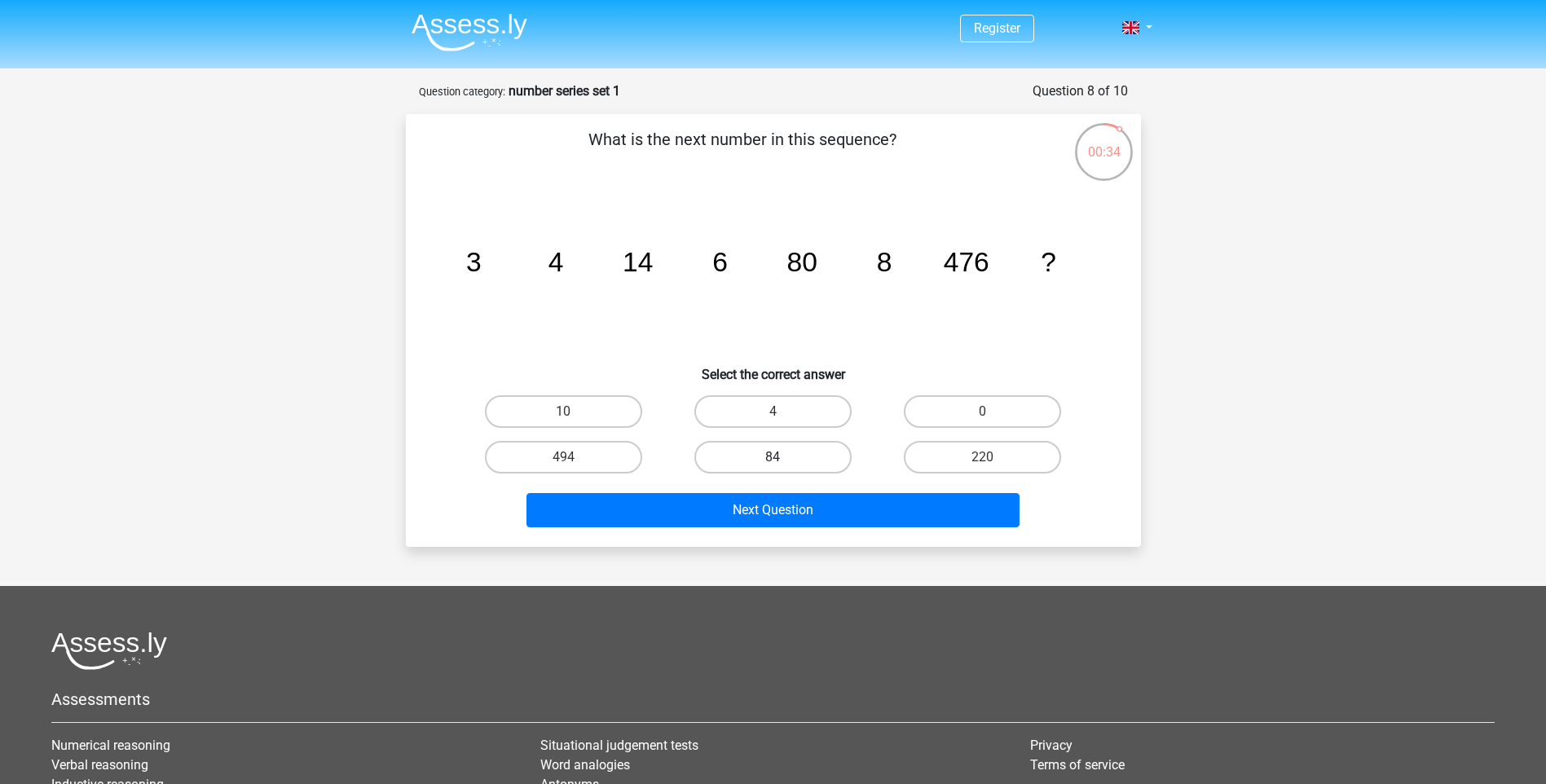
click at [789, 456] on label "84" at bounding box center [773, 457] width 157 height 32
click at [783, 457] on input "84" at bounding box center [778, 462] width 10 height 10
radio input "true"
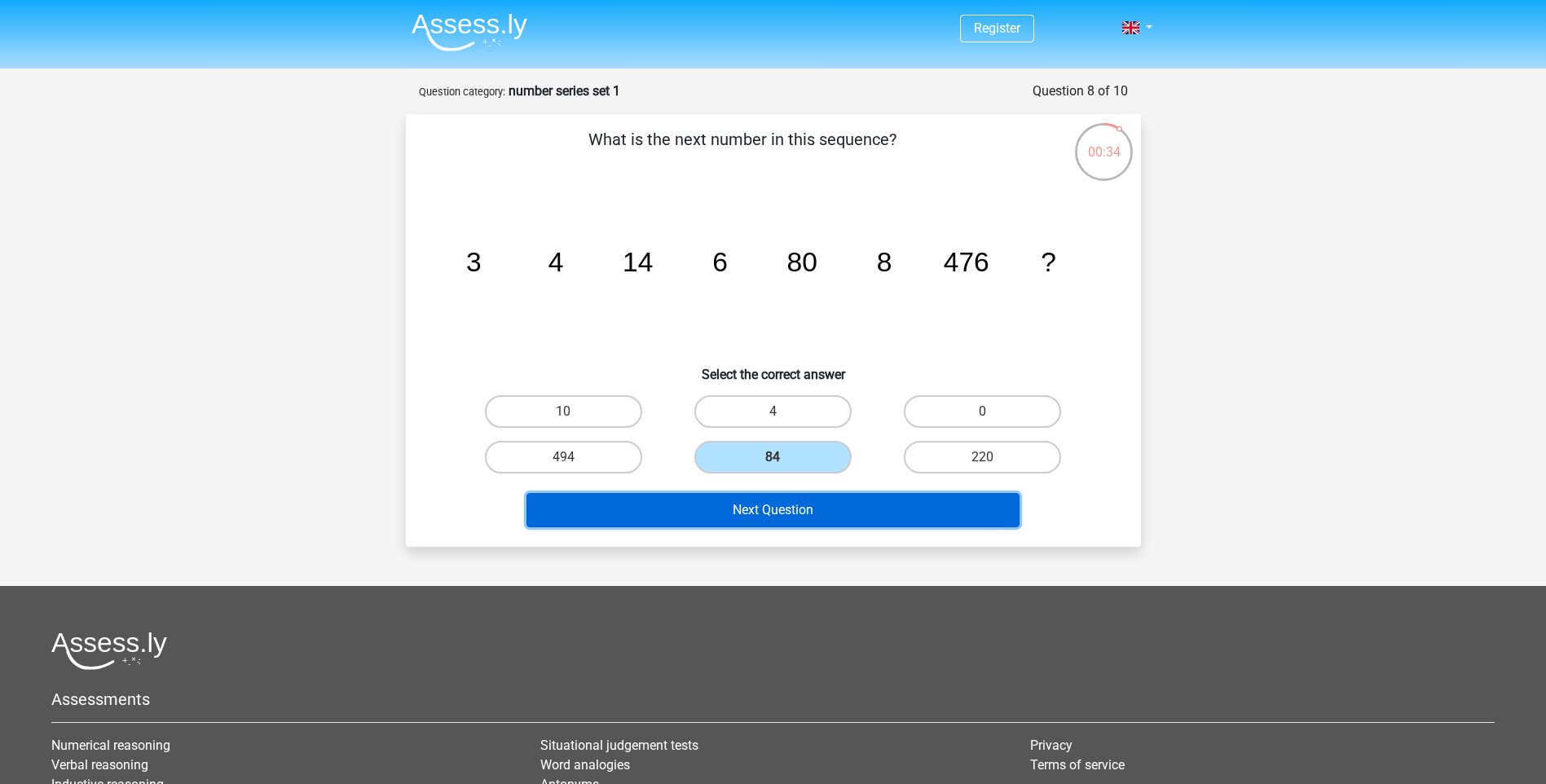
click at [779, 518] on button "Next Question" at bounding box center [773, 510] width 493 height 34
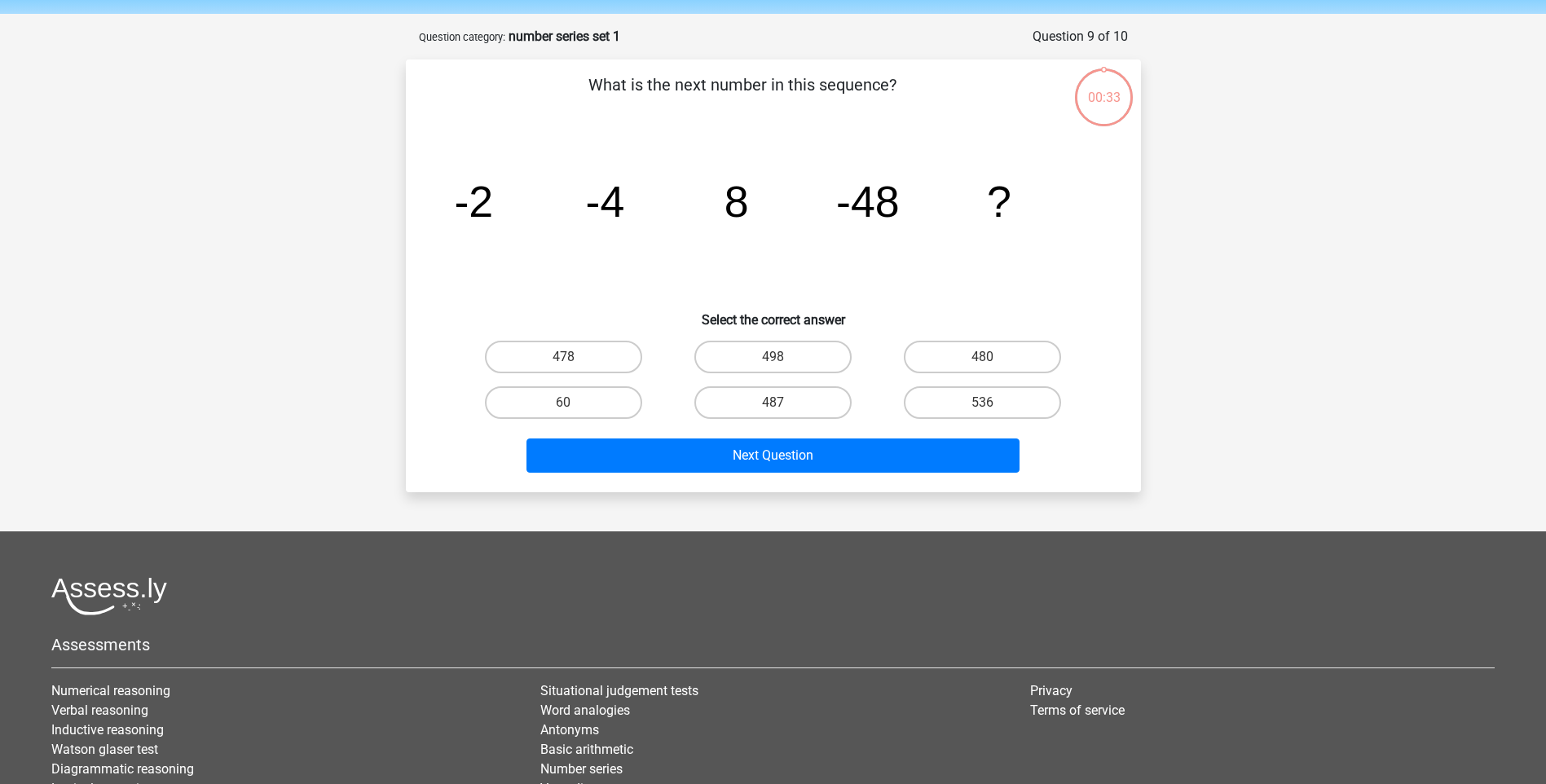
scroll to position [81, 0]
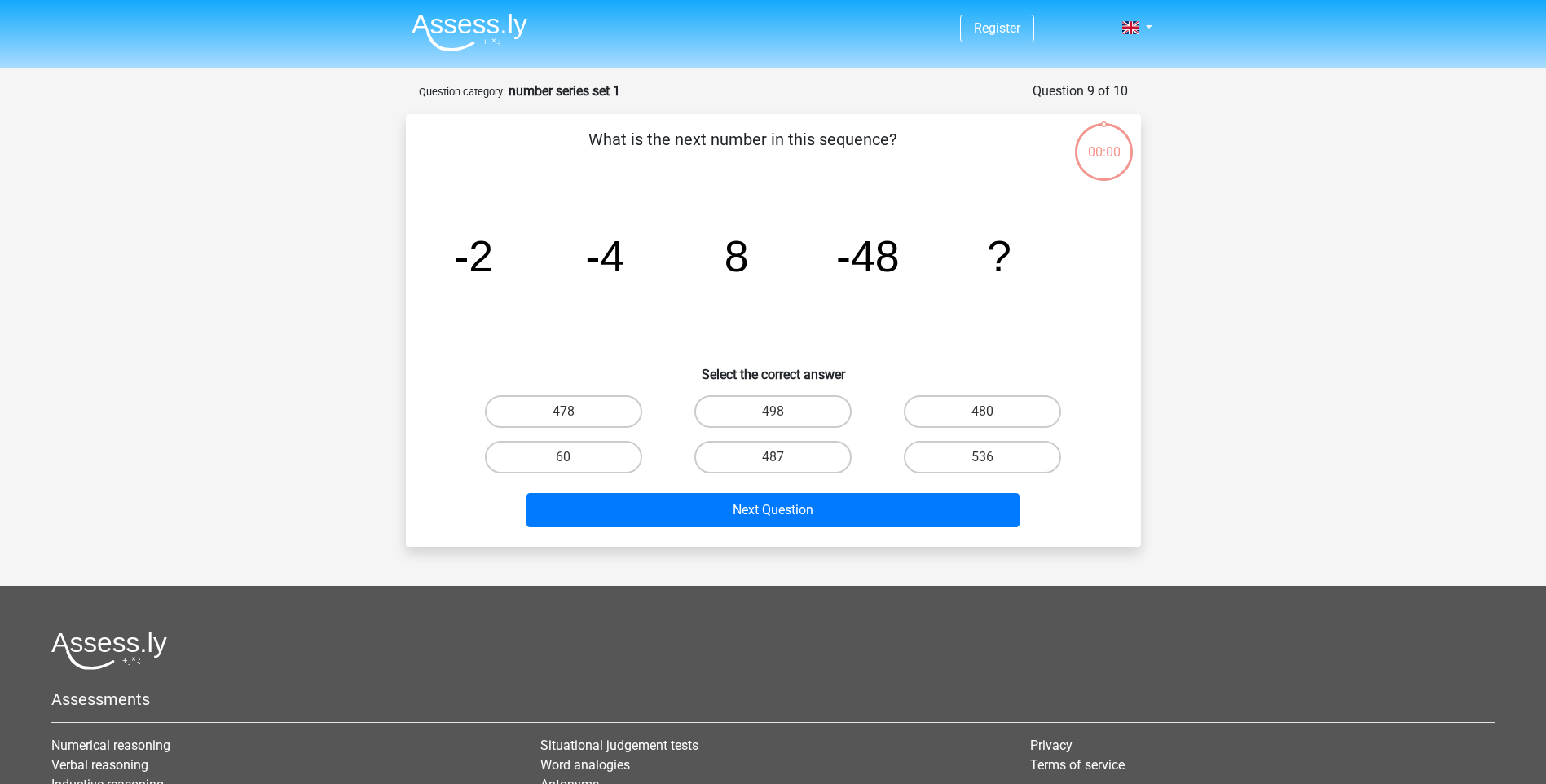
scroll to position [81, 0]
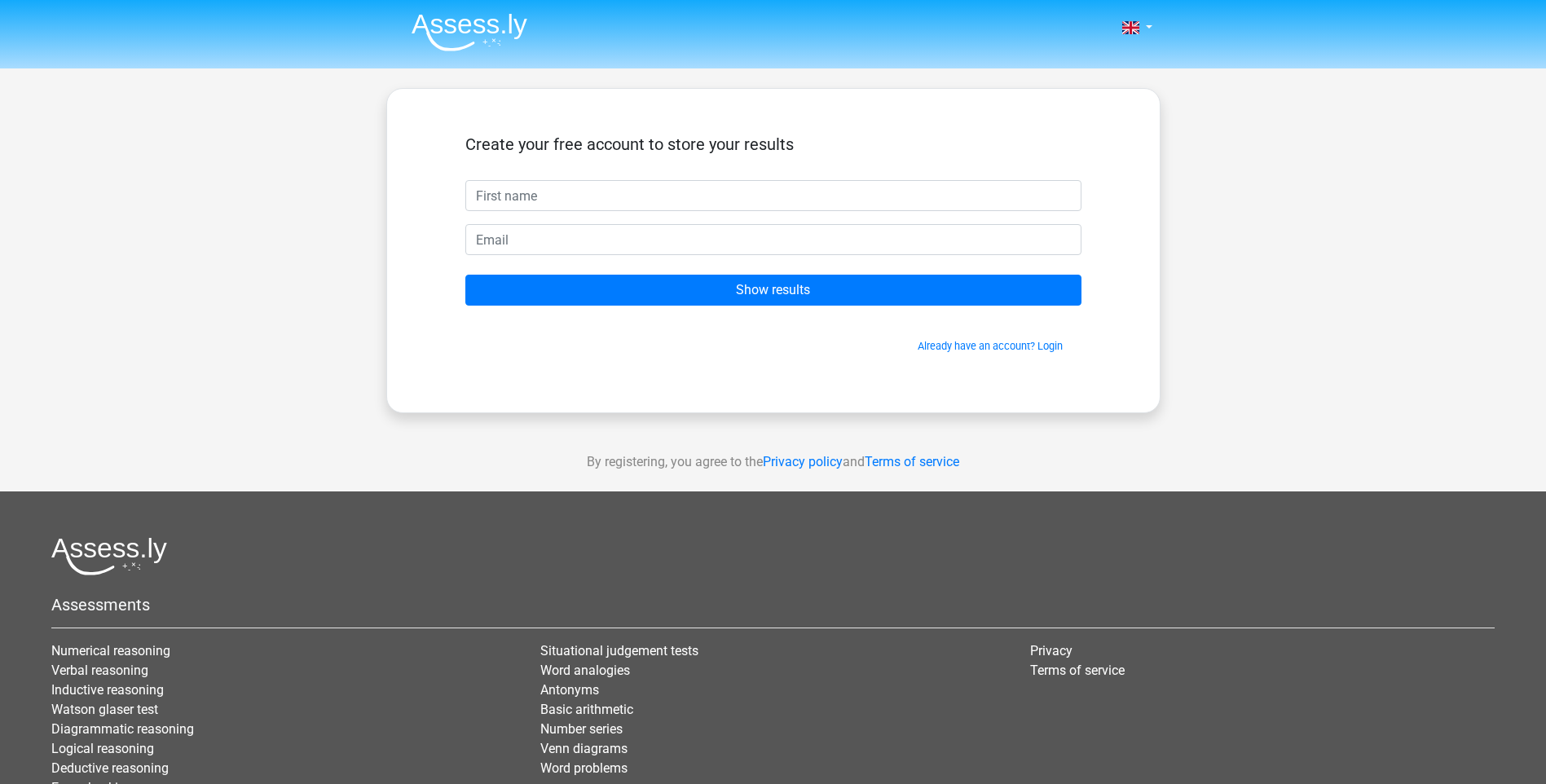
click at [798, 209] on input "text" at bounding box center [773, 195] width 616 height 31
type input "y"
click at [750, 250] on input "email" at bounding box center [773, 239] width 616 height 31
type input "[EMAIL_ADDRESS][DOMAIN_NAME]"
click at [776, 306] on form "Create your free account to store your results y [EMAIL_ADDRESS][DOMAIN_NAME] S…" at bounding box center [773, 244] width 616 height 219
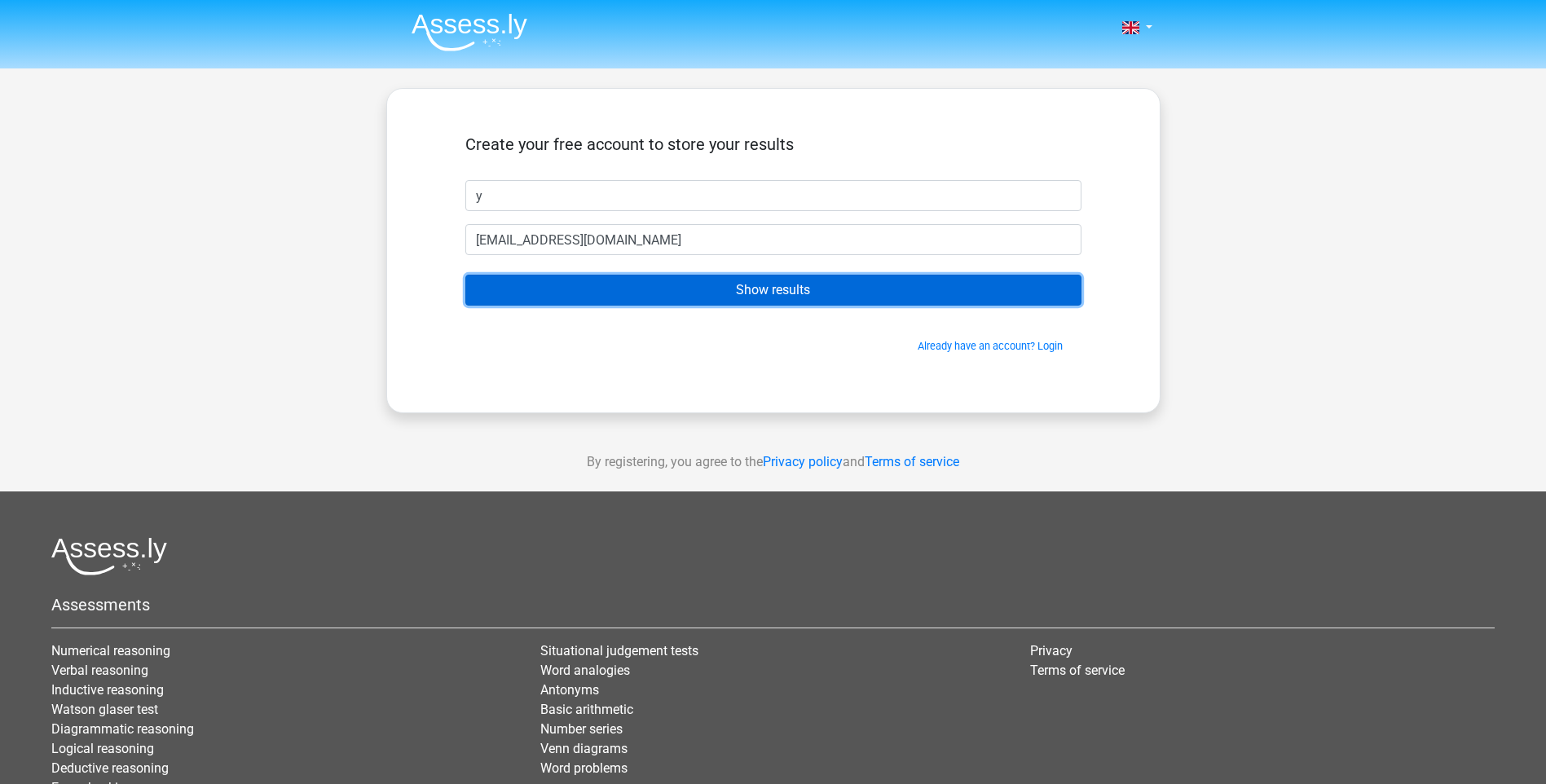
click at [780, 285] on input "Show results" at bounding box center [773, 289] width 616 height 31
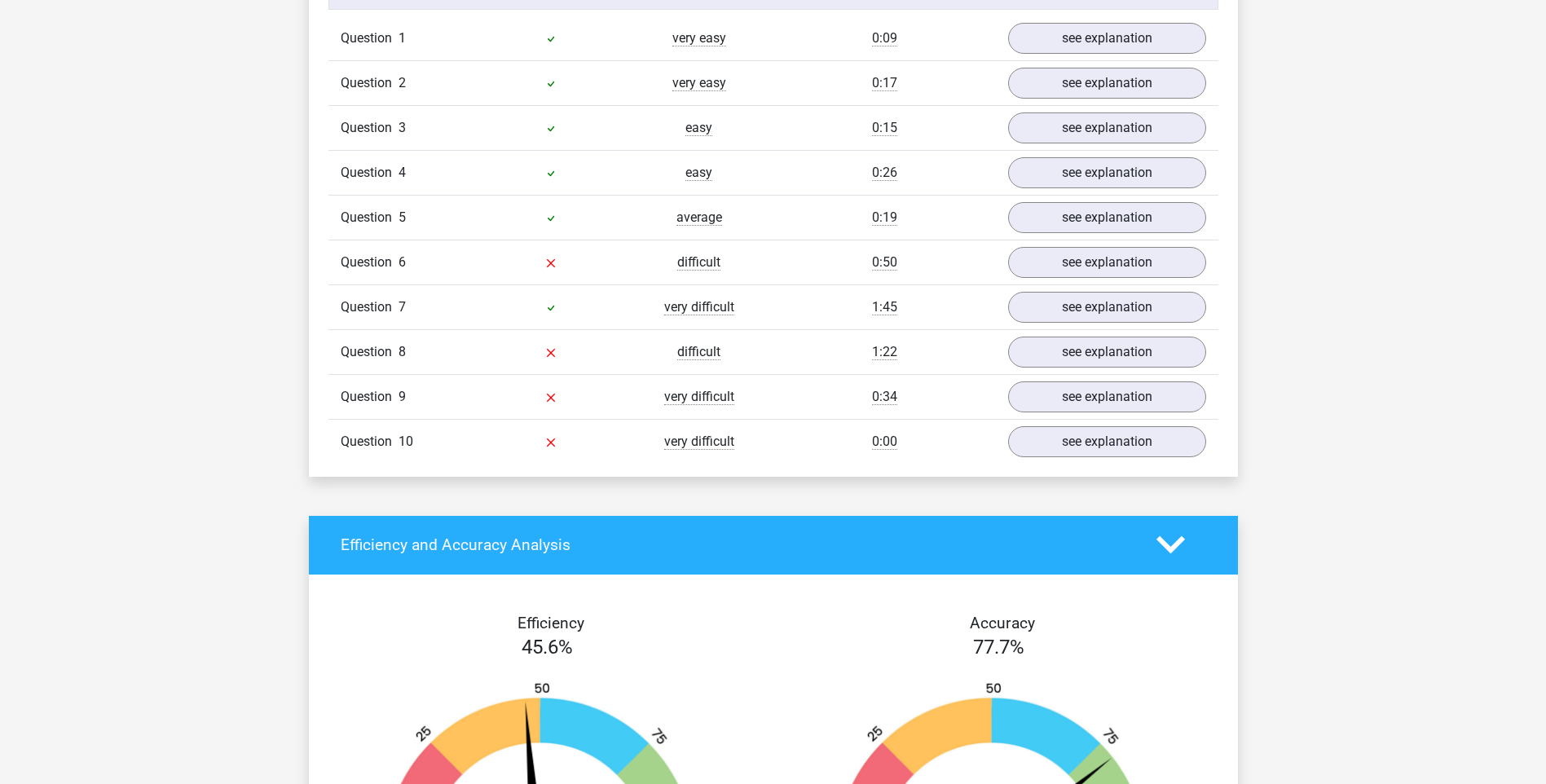
scroll to position [1303, 0]
